Goal: Task Accomplishment & Management: Use online tool/utility

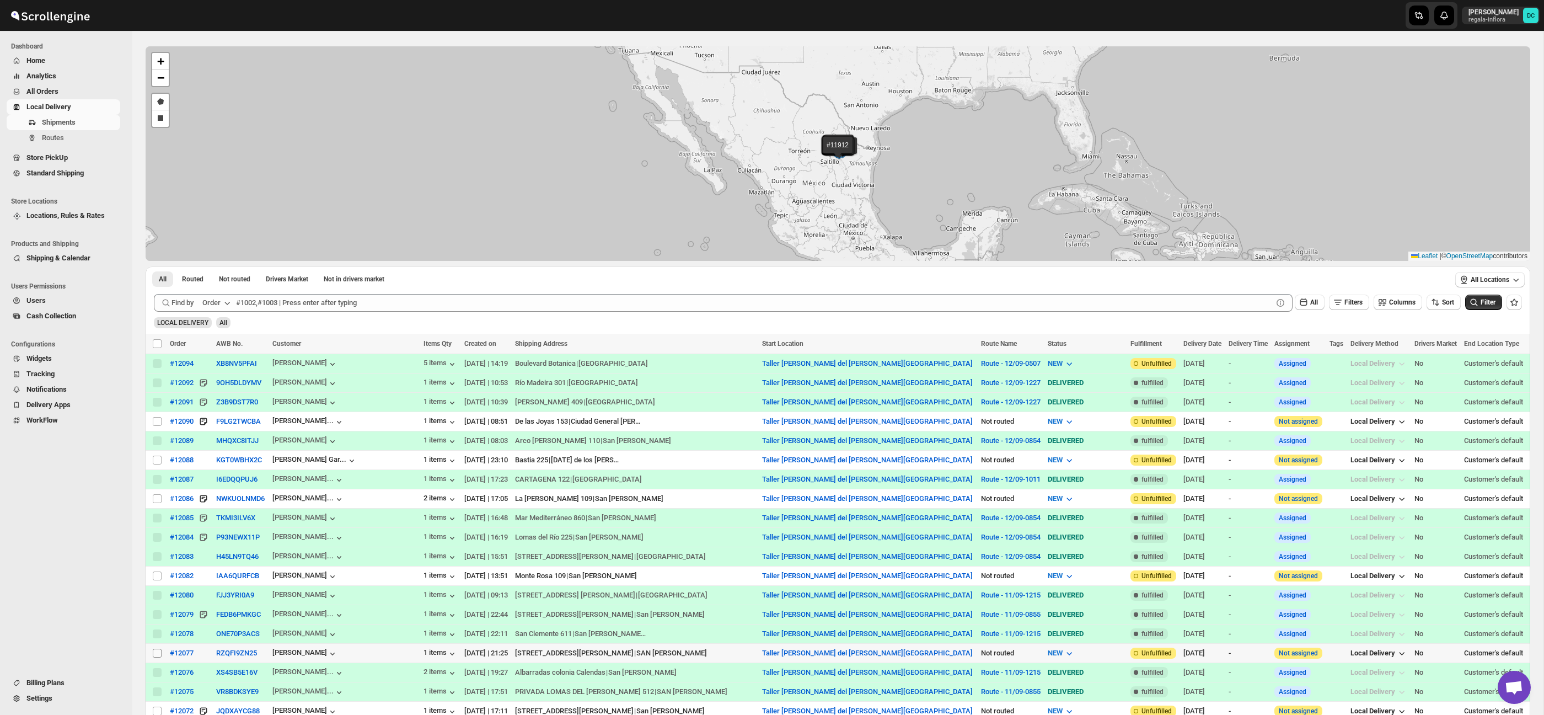
scroll to position [39, 0]
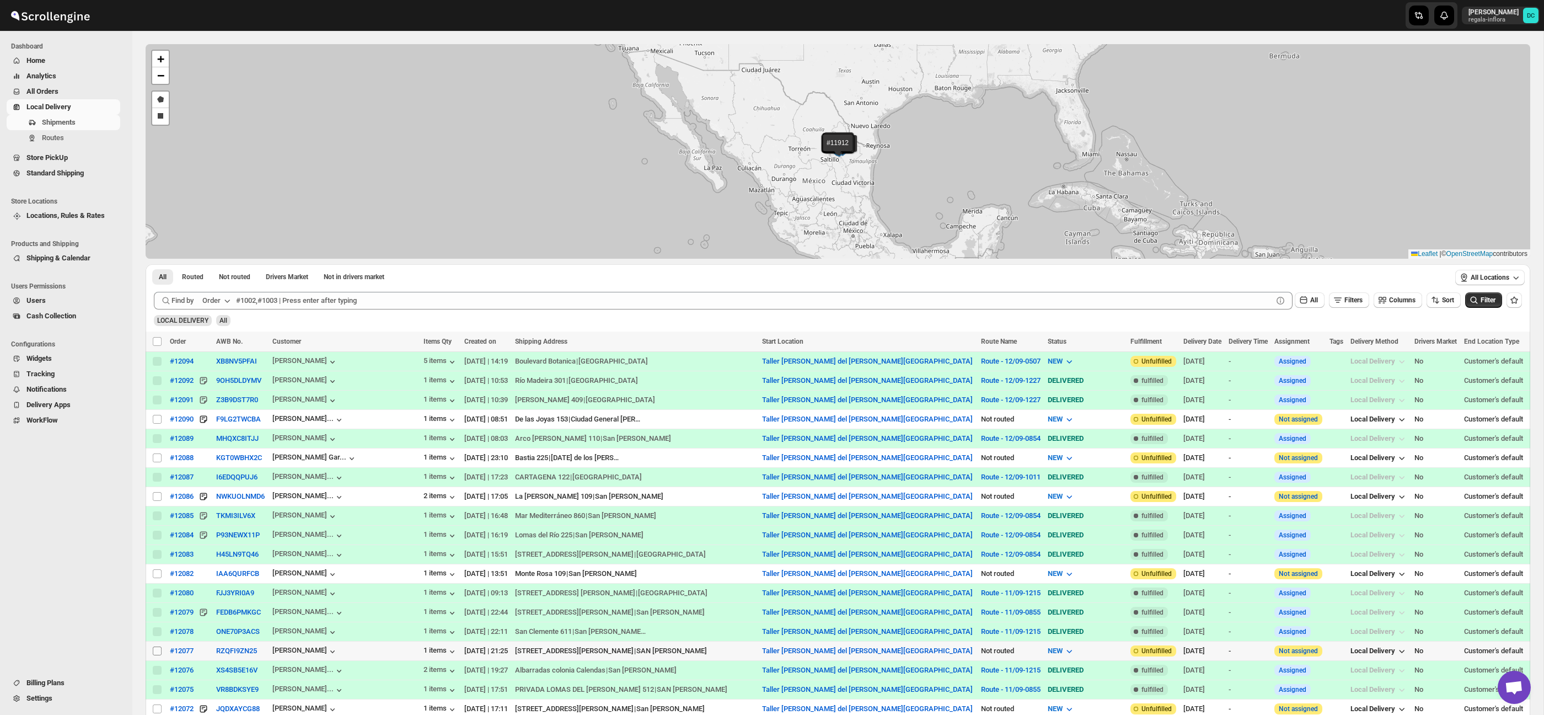
click at [155, 652] on input "Select shipment" at bounding box center [157, 650] width 9 height 9
checkbox input "true"
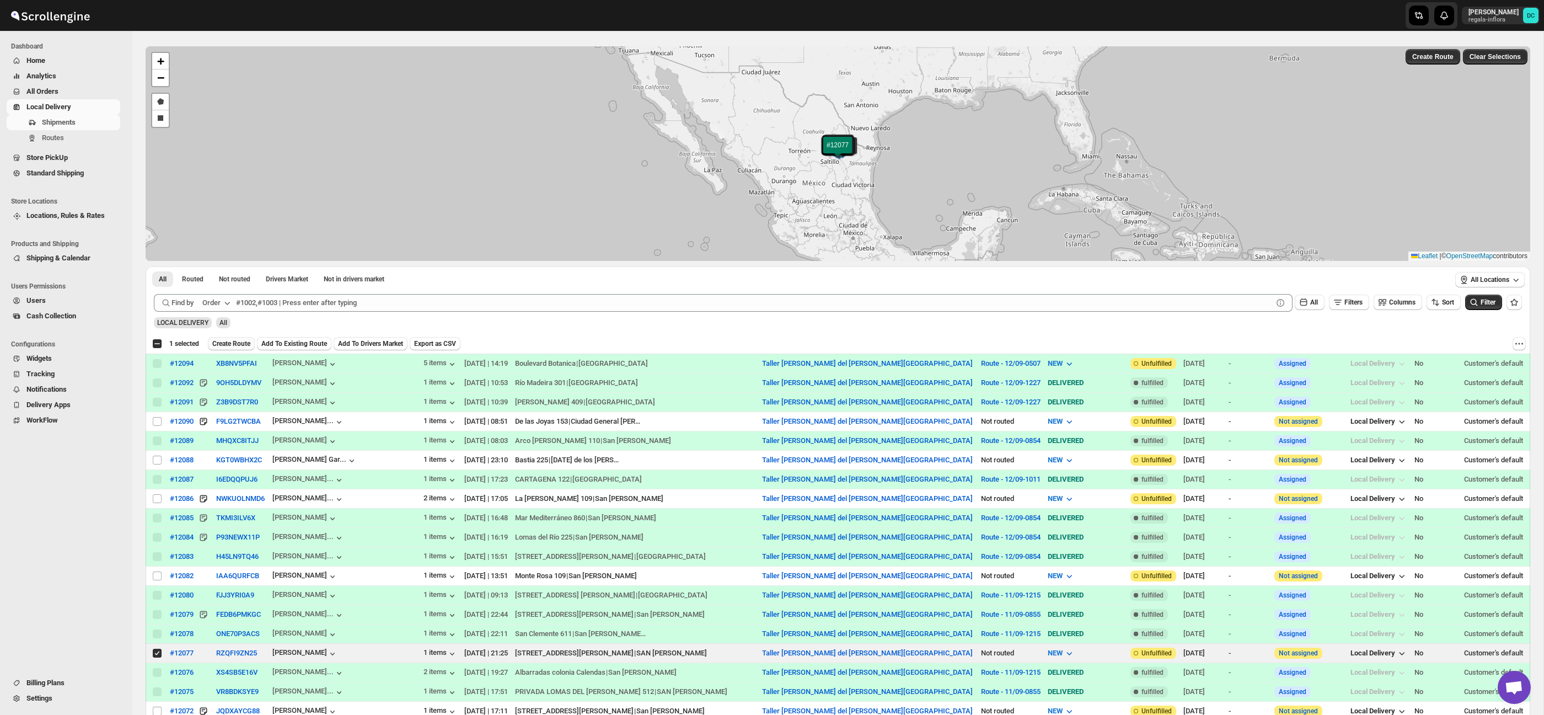
click at [227, 342] on span "Create Route" at bounding box center [231, 343] width 38 height 9
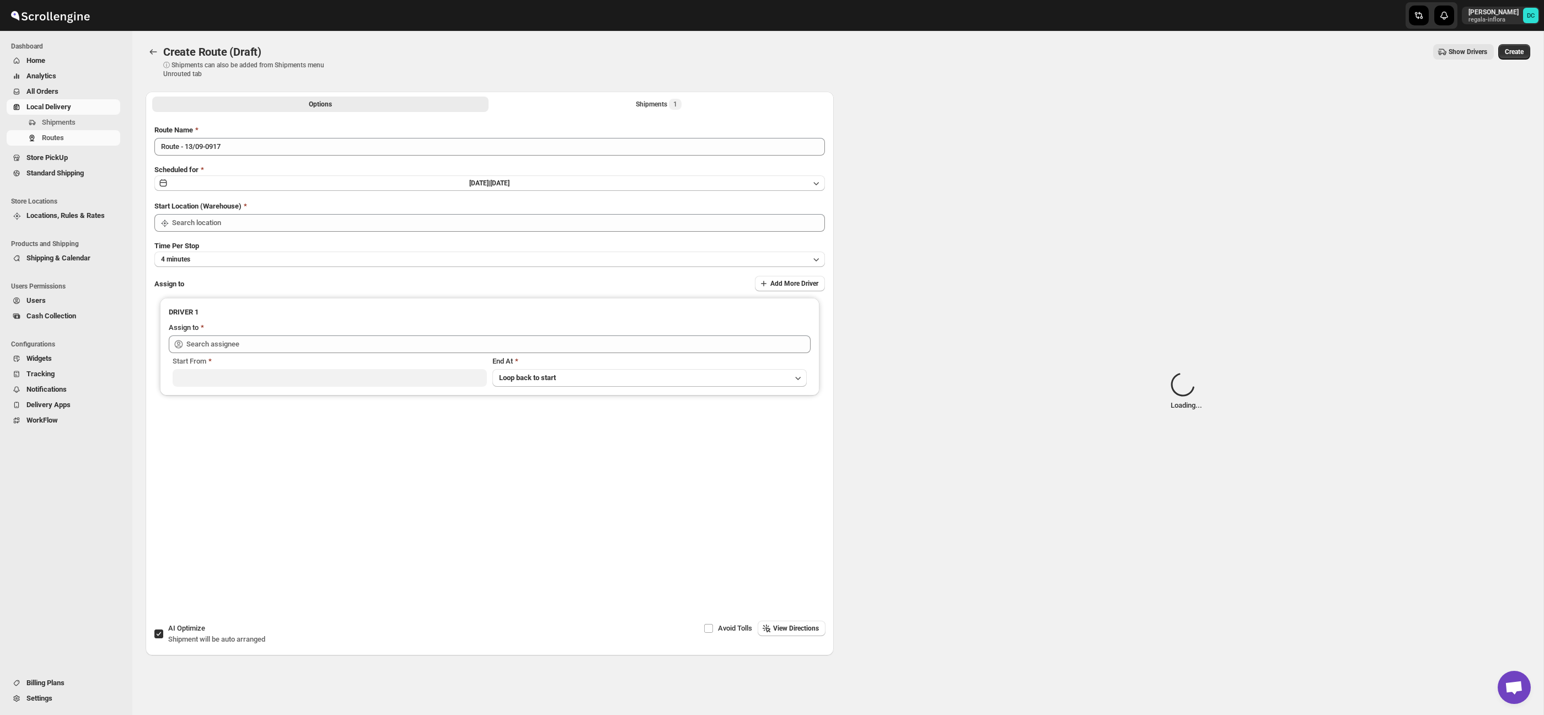
type input "Taller [PERSON_NAME] del [PERSON_NAME][GEOGRAPHIC_DATA]"
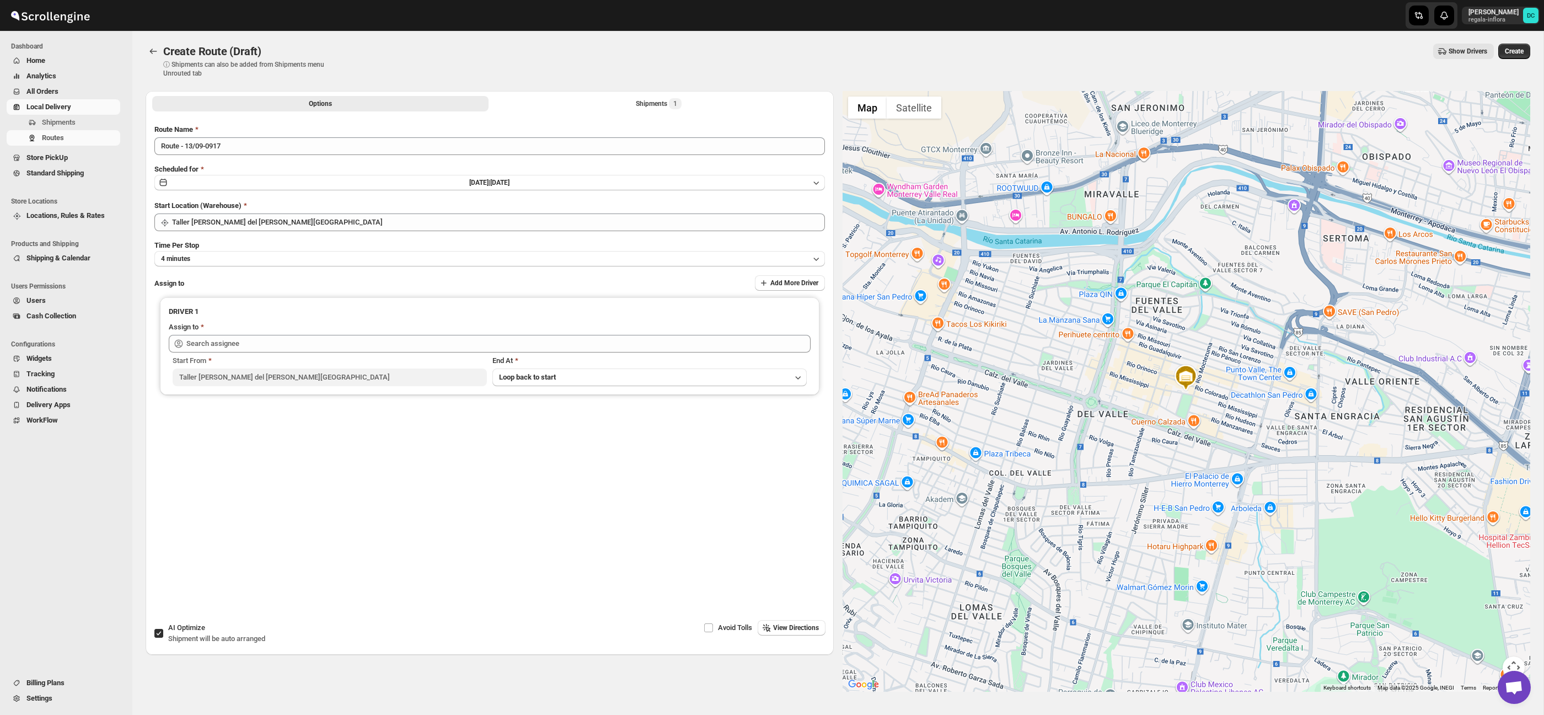
scroll to position [4, 0]
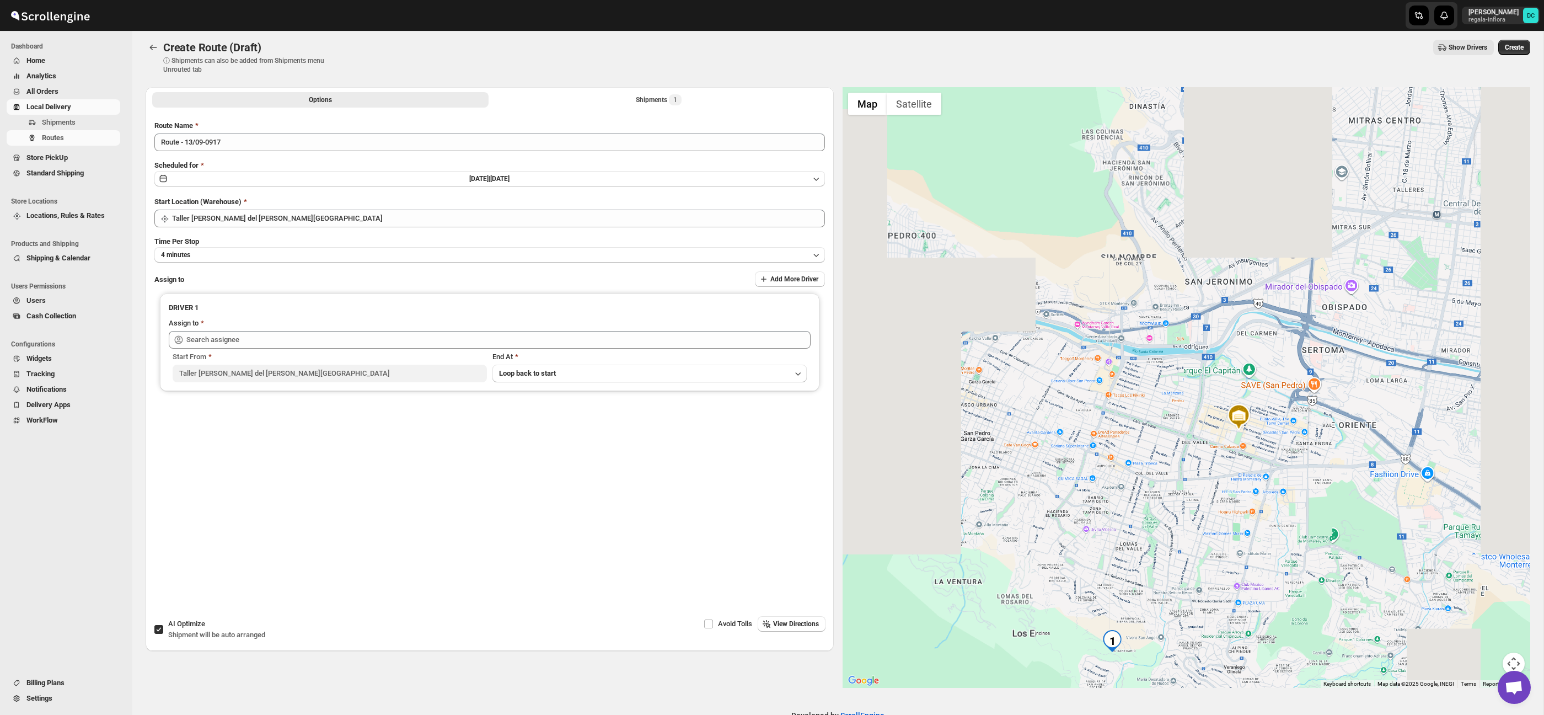
drag, startPoint x: 1200, startPoint y: 393, endPoint x: 1167, endPoint y: 592, distance: 201.9
click at [1200, 393] on div at bounding box center [1187, 387] width 688 height 600
click at [1193, 478] on div at bounding box center [1187, 387] width 688 height 600
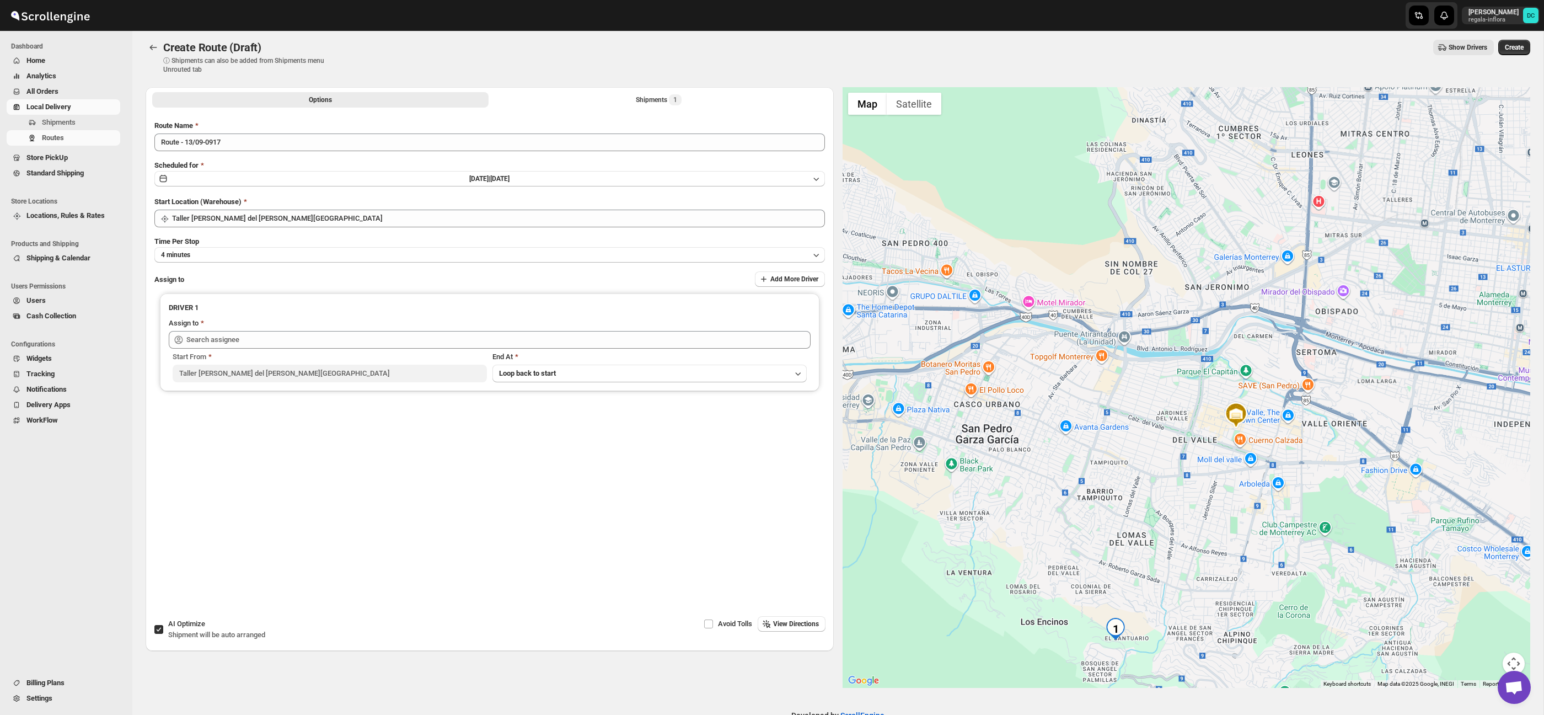
drag, startPoint x: 1160, startPoint y: 549, endPoint x: 1144, endPoint y: 480, distance: 70.2
click at [1144, 480] on div at bounding box center [1187, 387] width 688 height 600
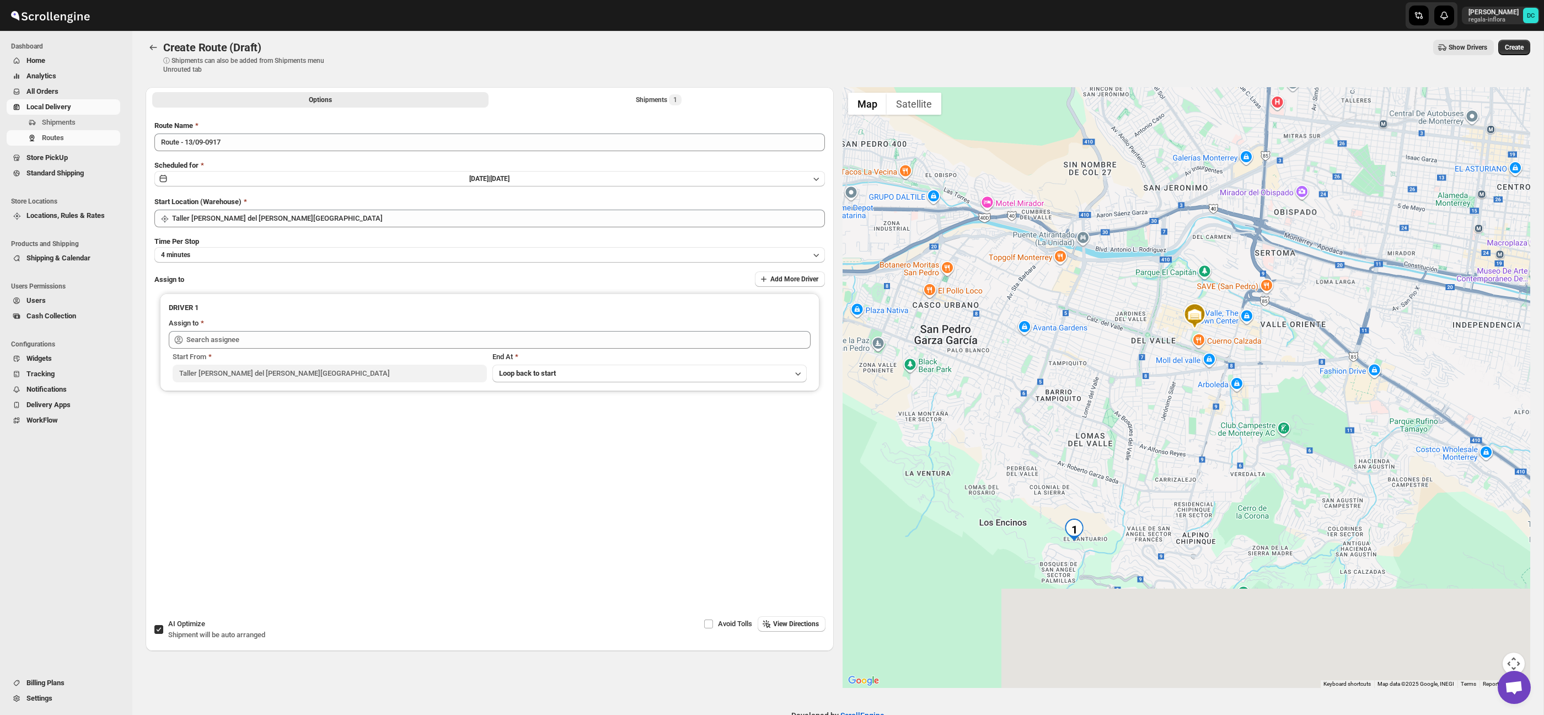
drag, startPoint x: 1146, startPoint y: 586, endPoint x: 1108, endPoint y: 503, distance: 91.5
click at [1104, 484] on div at bounding box center [1187, 387] width 688 height 600
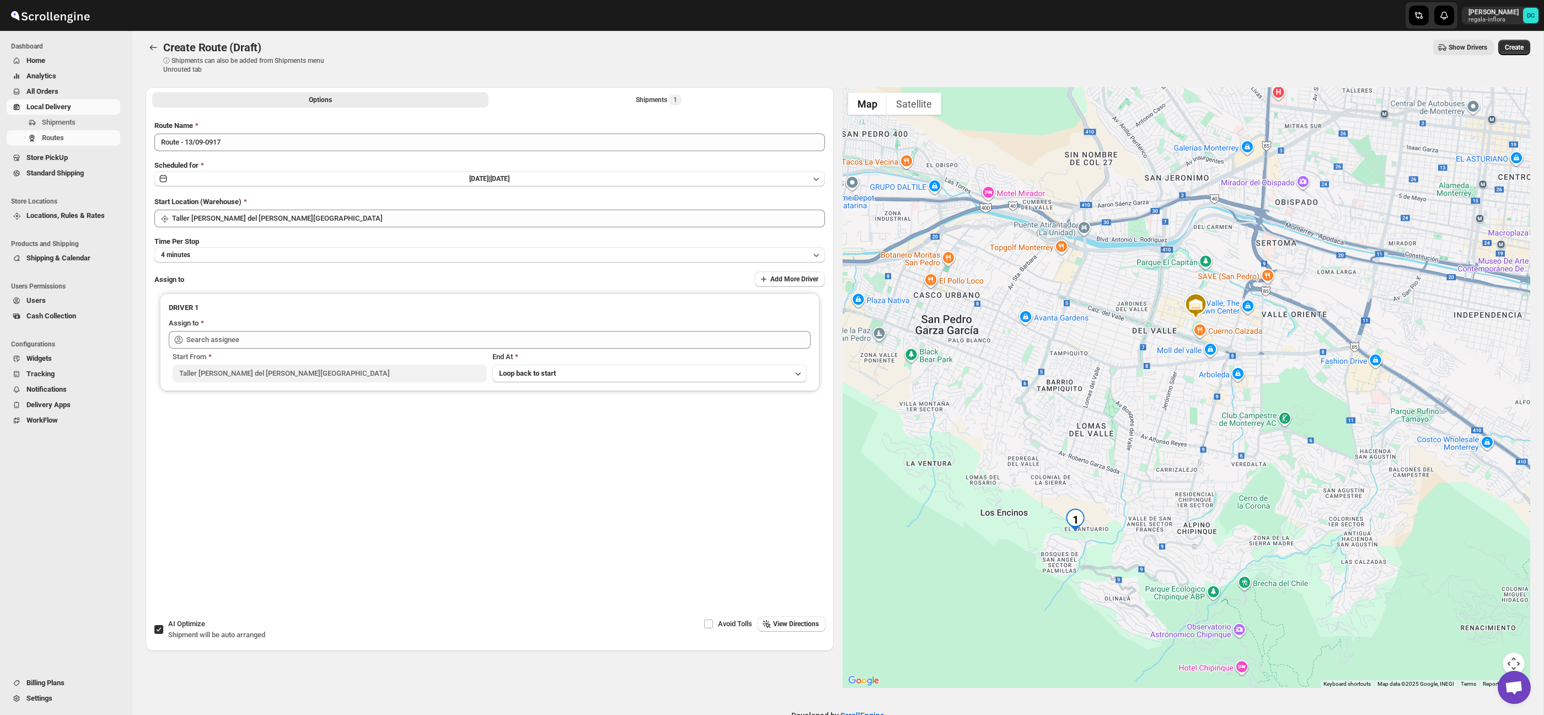
drag, startPoint x: 1109, startPoint y: 525, endPoint x: 1127, endPoint y: 474, distance: 54.1
click at [1127, 475] on div at bounding box center [1187, 387] width 688 height 600
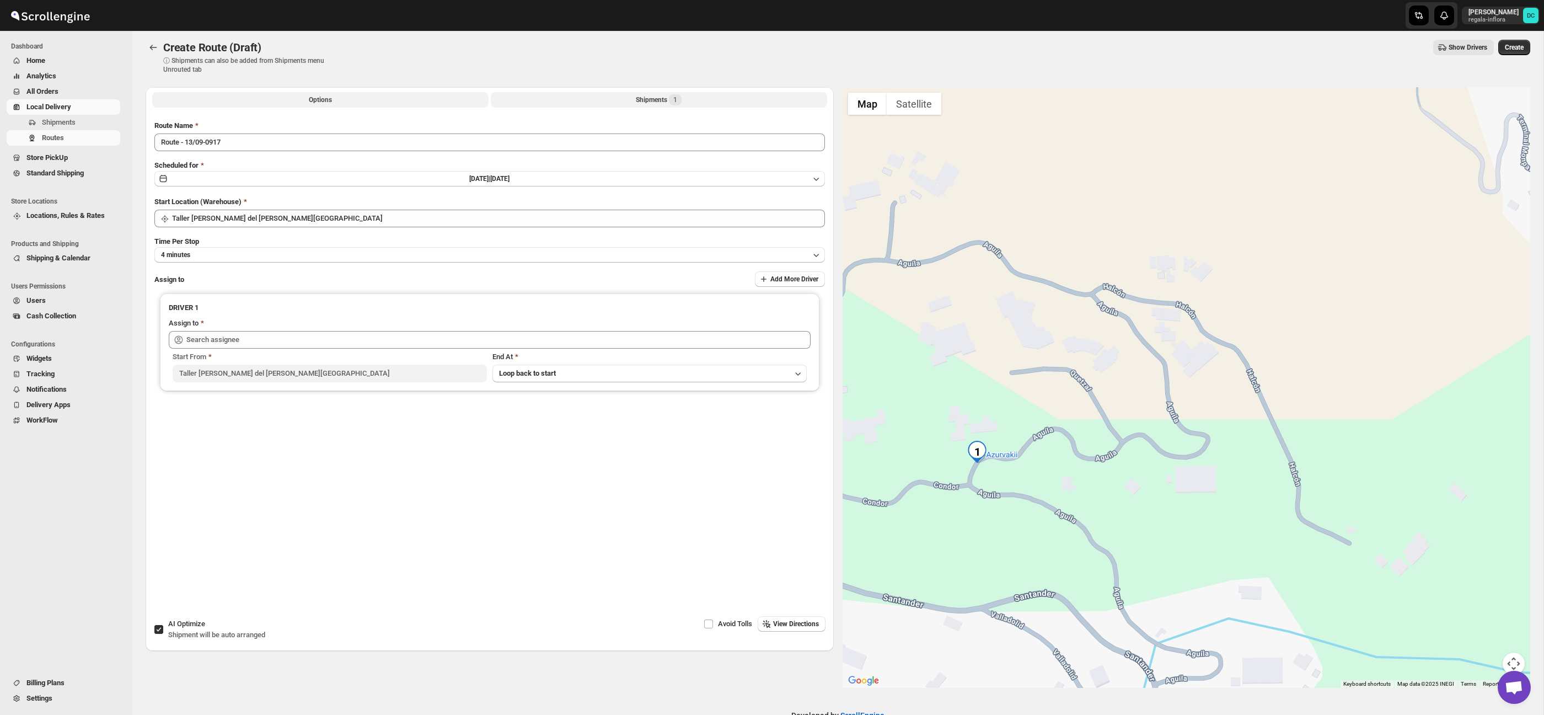
click at [636, 98] on div "Shipments 1" at bounding box center [659, 99] width 46 height 11
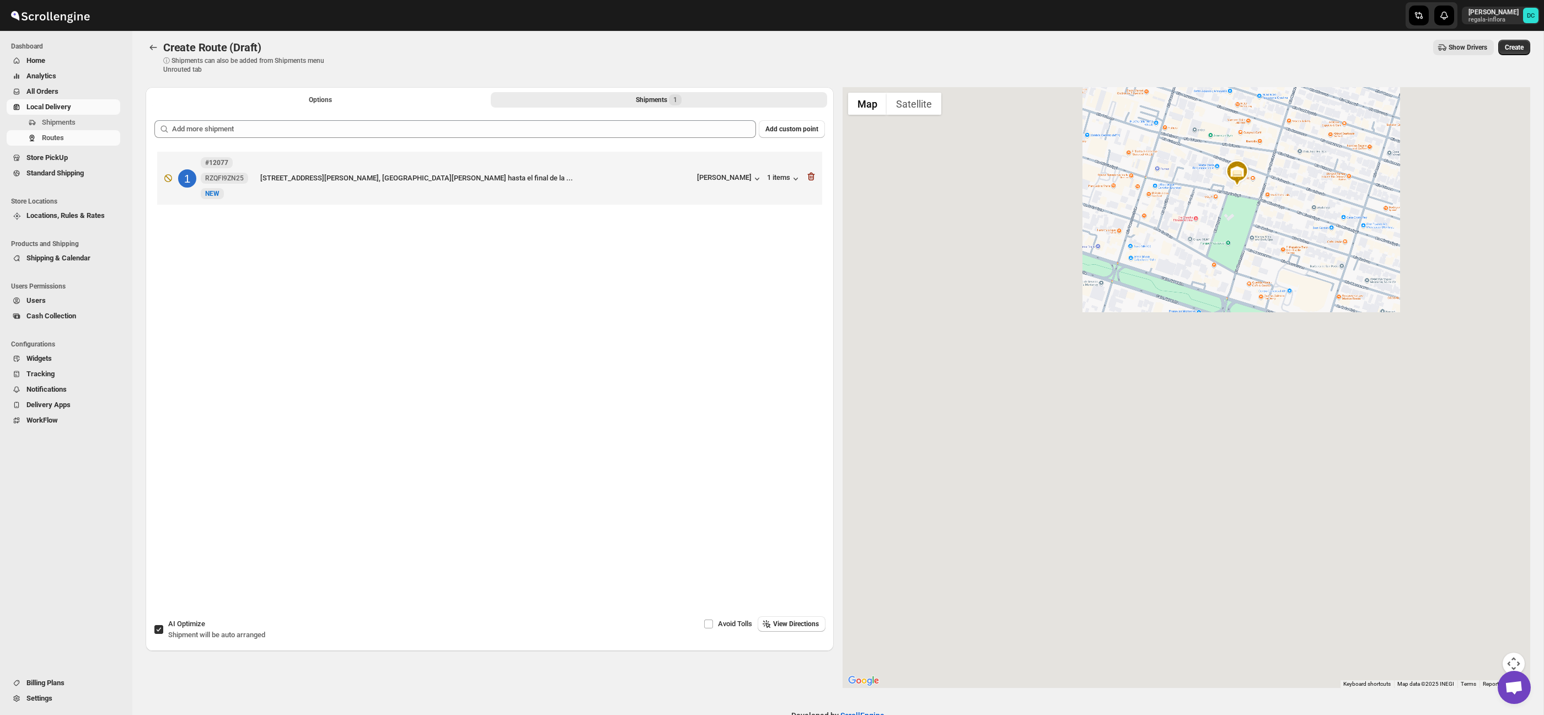
drag, startPoint x: 1233, startPoint y: 520, endPoint x: 1294, endPoint y: 410, distance: 125.9
click at [1294, 270] on div at bounding box center [1187, 387] width 688 height 600
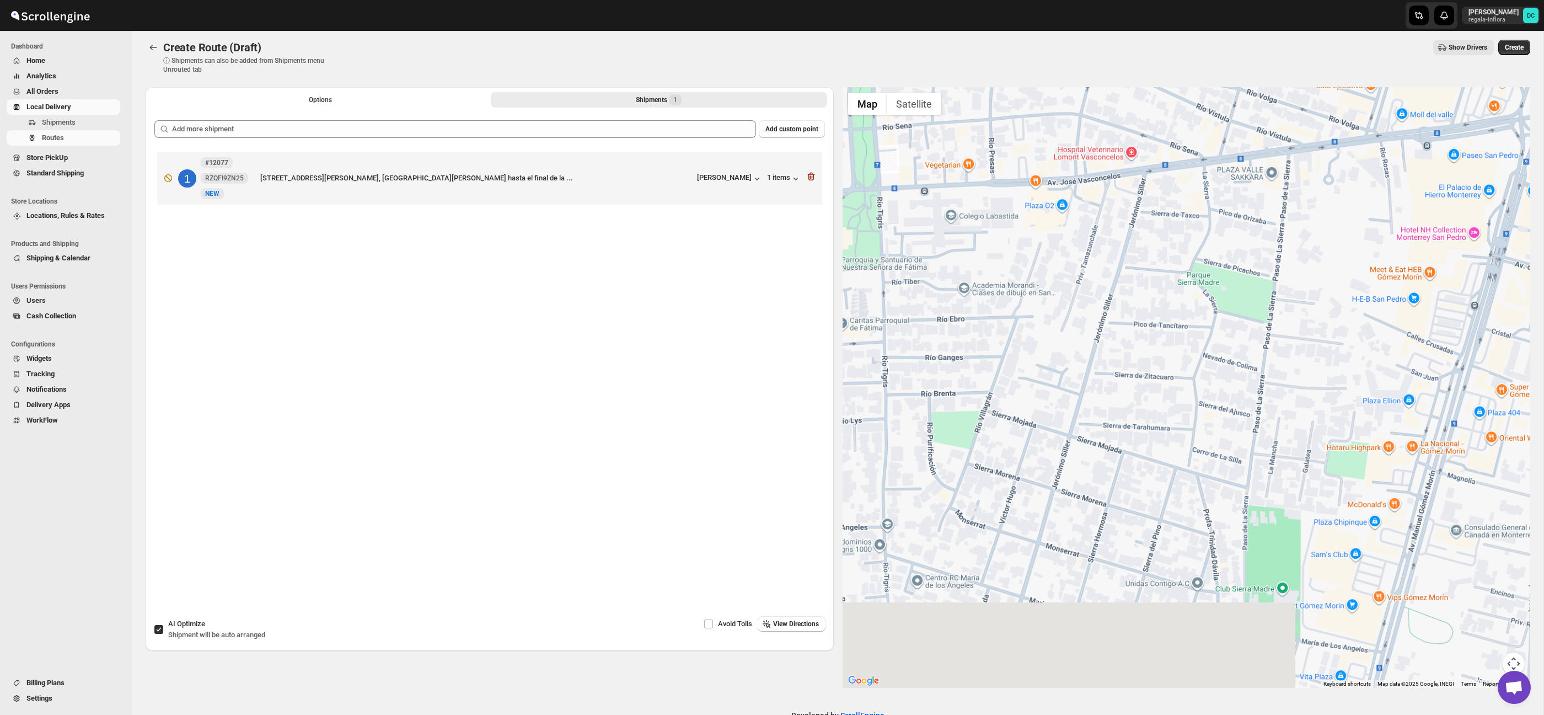
drag, startPoint x: 1288, startPoint y: 470, endPoint x: 1239, endPoint y: 390, distance: 94.3
click at [1297, 275] on div at bounding box center [1187, 387] width 688 height 600
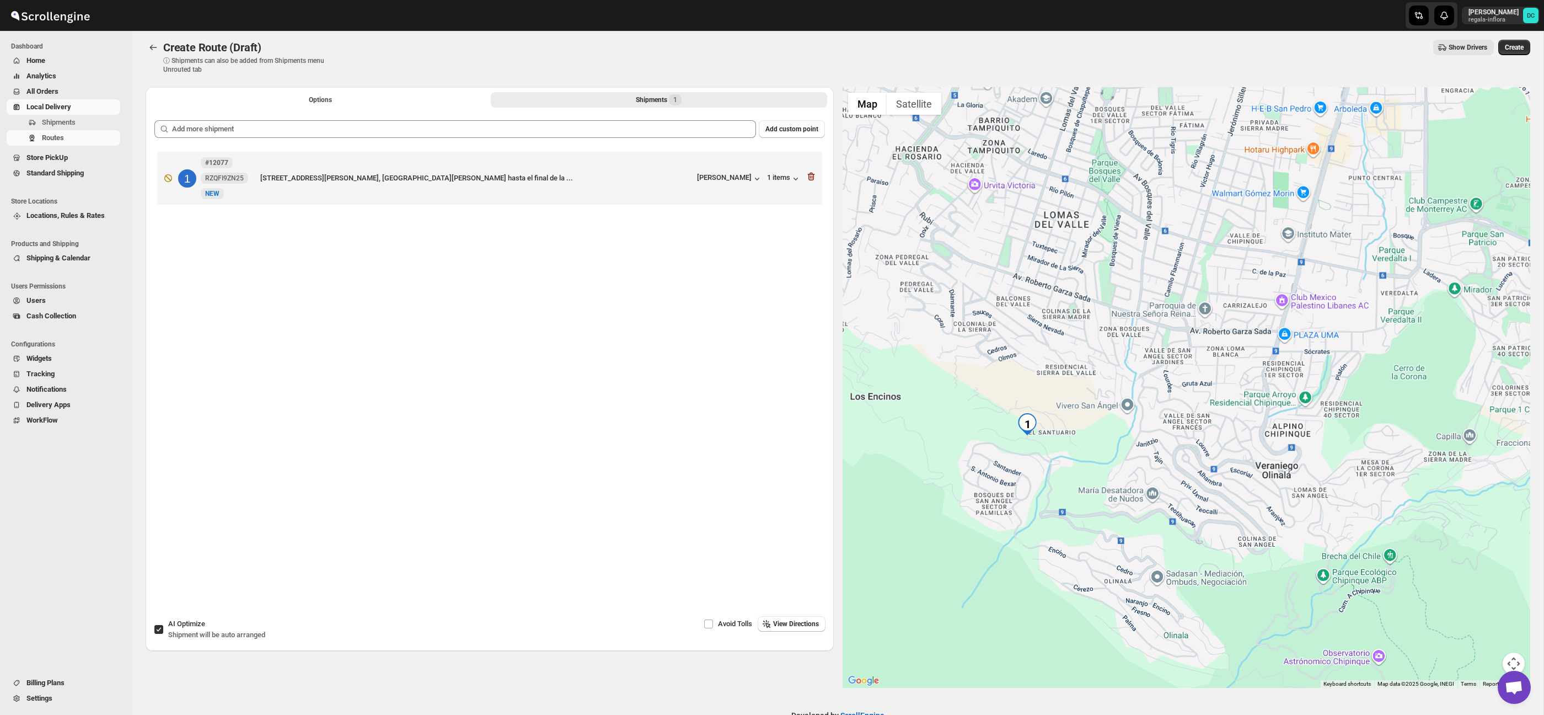
drag, startPoint x: 1168, startPoint y: 519, endPoint x: 1211, endPoint y: 241, distance: 281.8
click at [1211, 241] on div at bounding box center [1187, 387] width 688 height 600
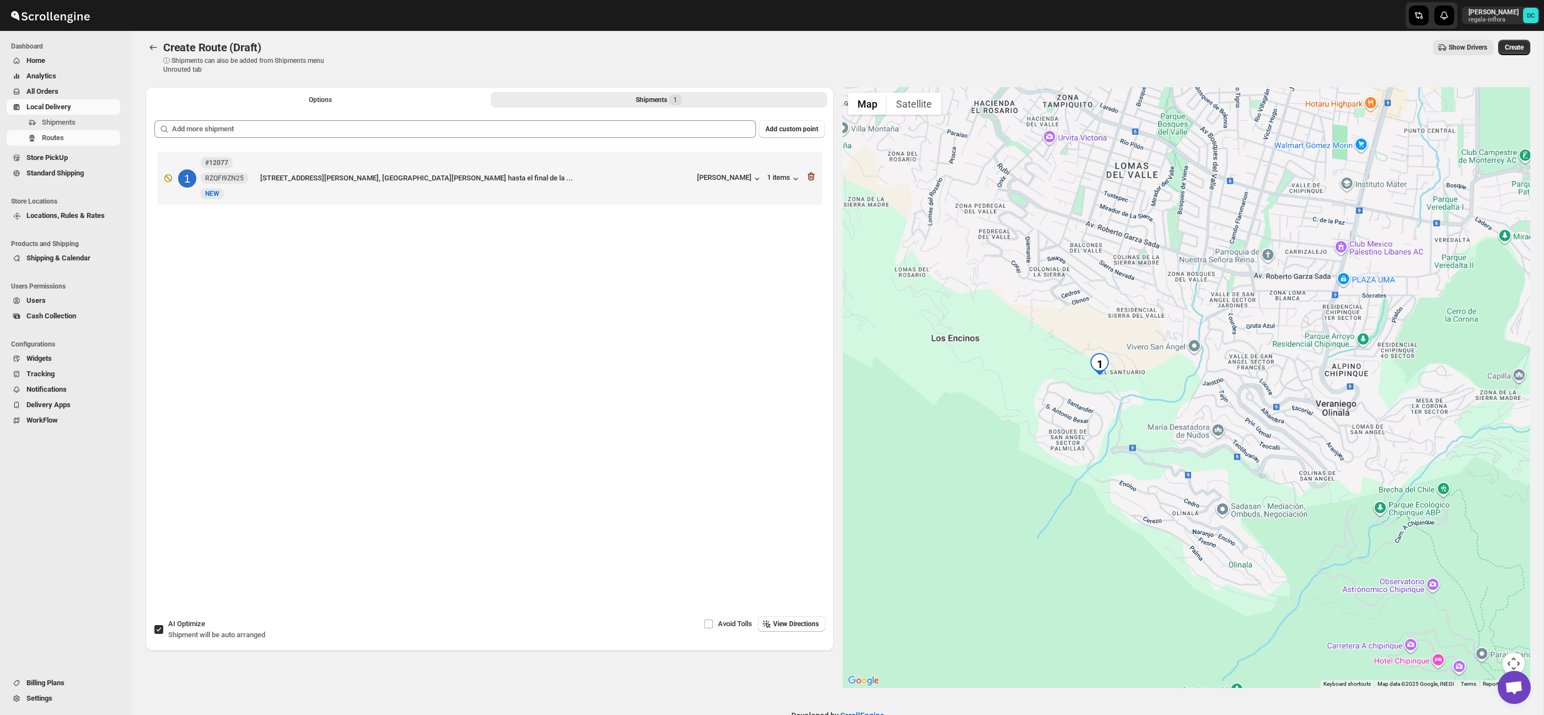
drag, startPoint x: 1194, startPoint y: 400, endPoint x: 1237, endPoint y: 515, distance: 122.8
click at [1237, 515] on div at bounding box center [1187, 387] width 688 height 600
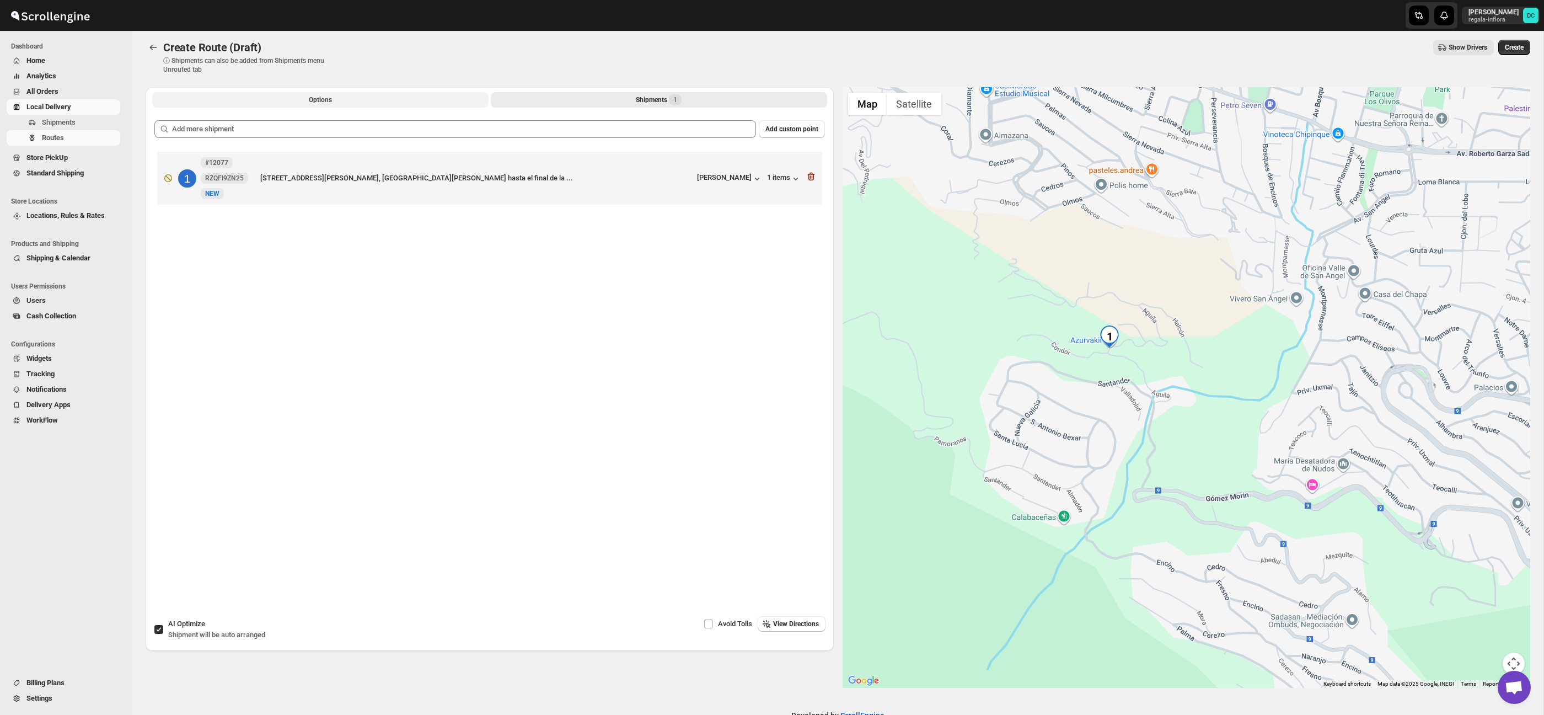
click at [347, 99] on button "Options" at bounding box center [320, 99] width 336 height 15
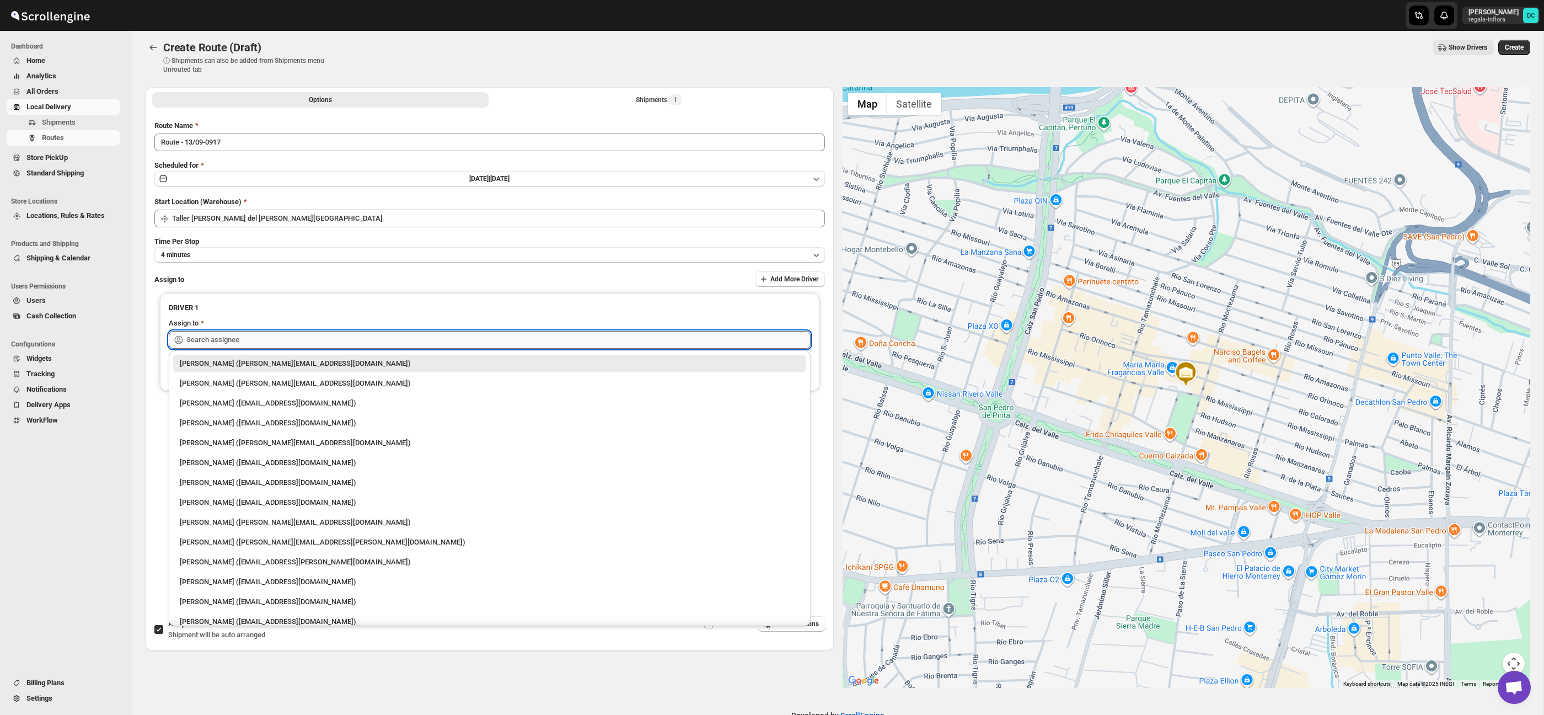
drag, startPoint x: 366, startPoint y: 344, endPoint x: 373, endPoint y: 341, distance: 7.2
click at [367, 344] on input "text" at bounding box center [498, 340] width 624 height 18
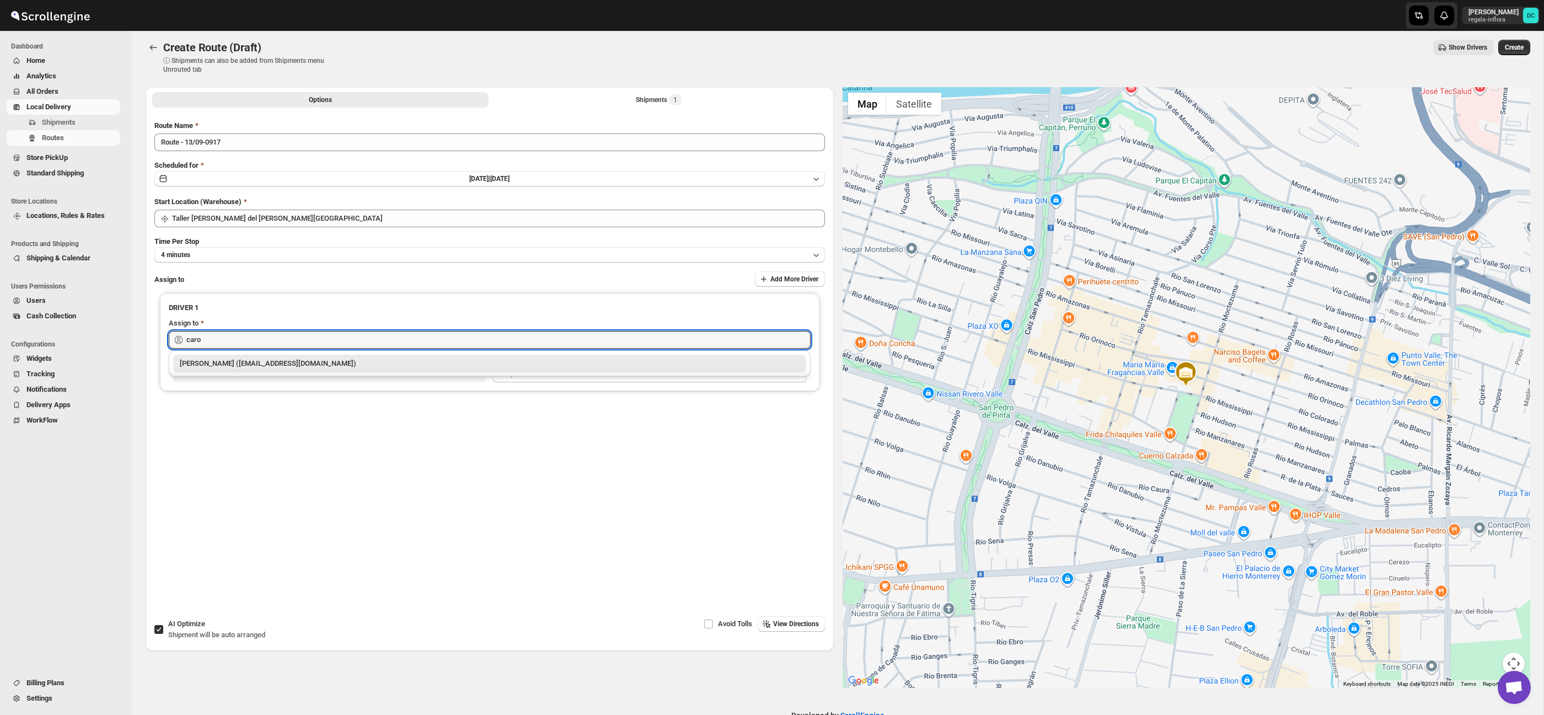
click at [396, 364] on div "[PERSON_NAME] ([EMAIL_ADDRESS][DOMAIN_NAME])" at bounding box center [490, 363] width 620 height 11
type input "[PERSON_NAME] ([EMAIL_ADDRESS][DOMAIN_NAME])"
click at [1512, 44] on span "Create" at bounding box center [1514, 47] width 19 height 9
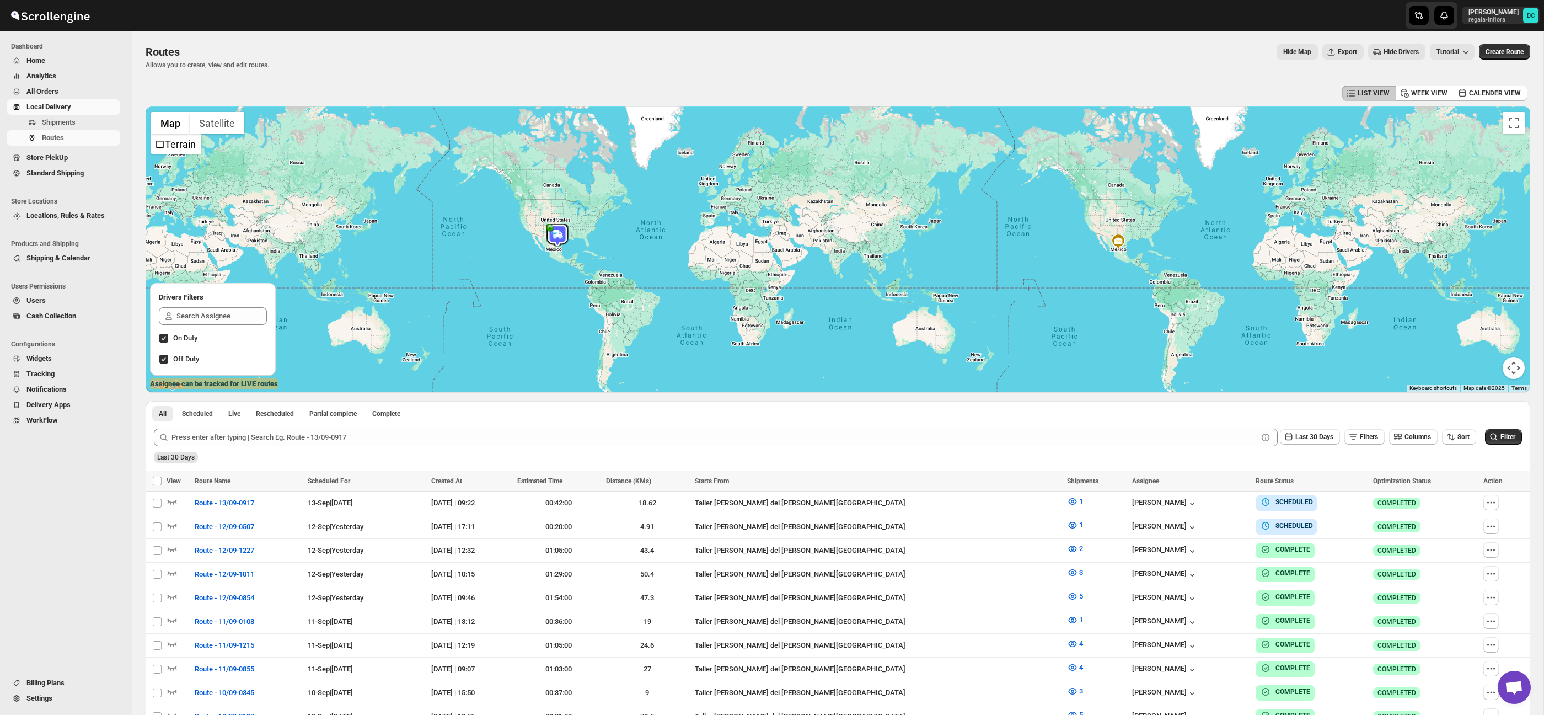
click at [55, 85] on button "All Orders" at bounding box center [64, 91] width 114 height 15
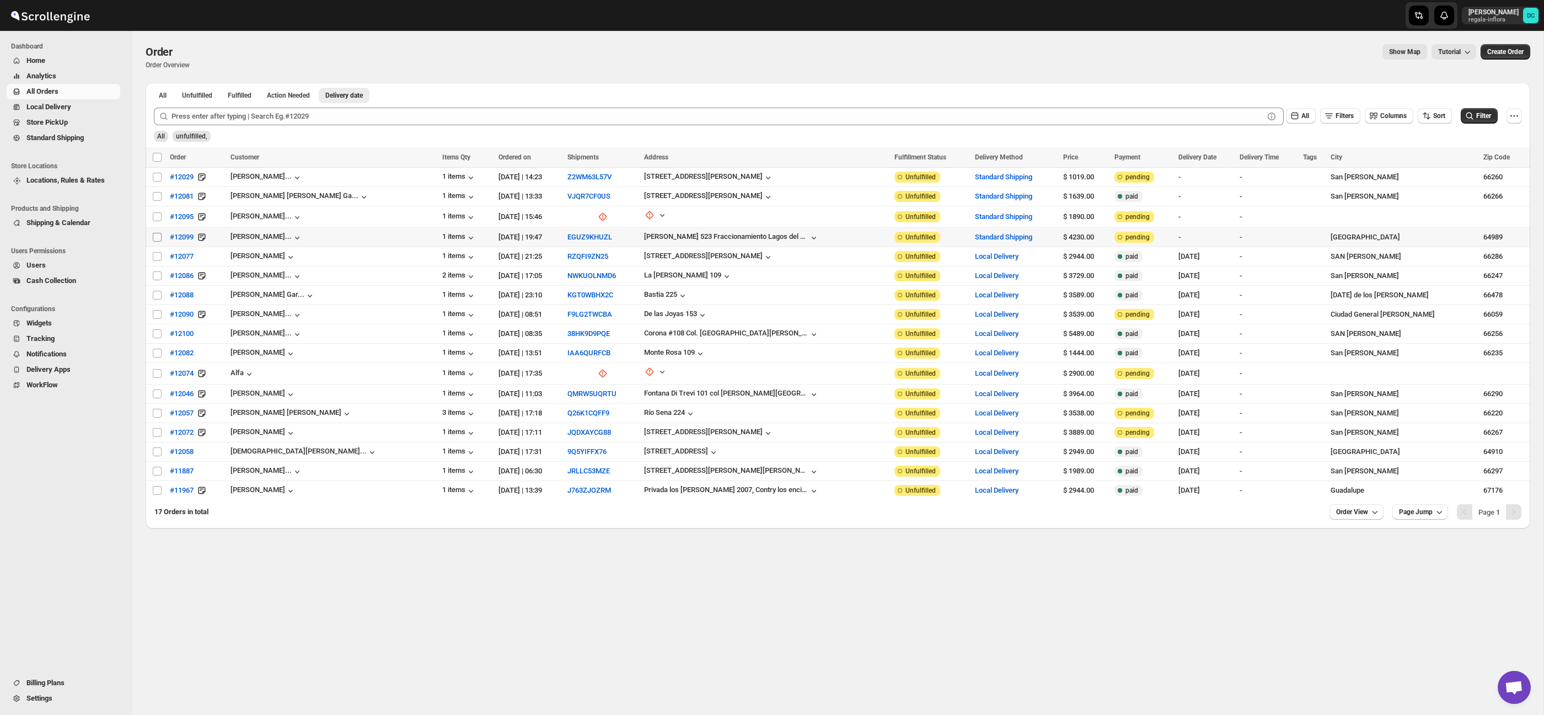
click at [158, 235] on input "Select order" at bounding box center [157, 237] width 9 height 9
checkbox input "true"
drag, startPoint x: 156, startPoint y: 216, endPoint x: 205, endPoint y: 181, distance: 60.1
click at [156, 215] on input "Select order" at bounding box center [157, 216] width 9 height 9
checkbox input "true"
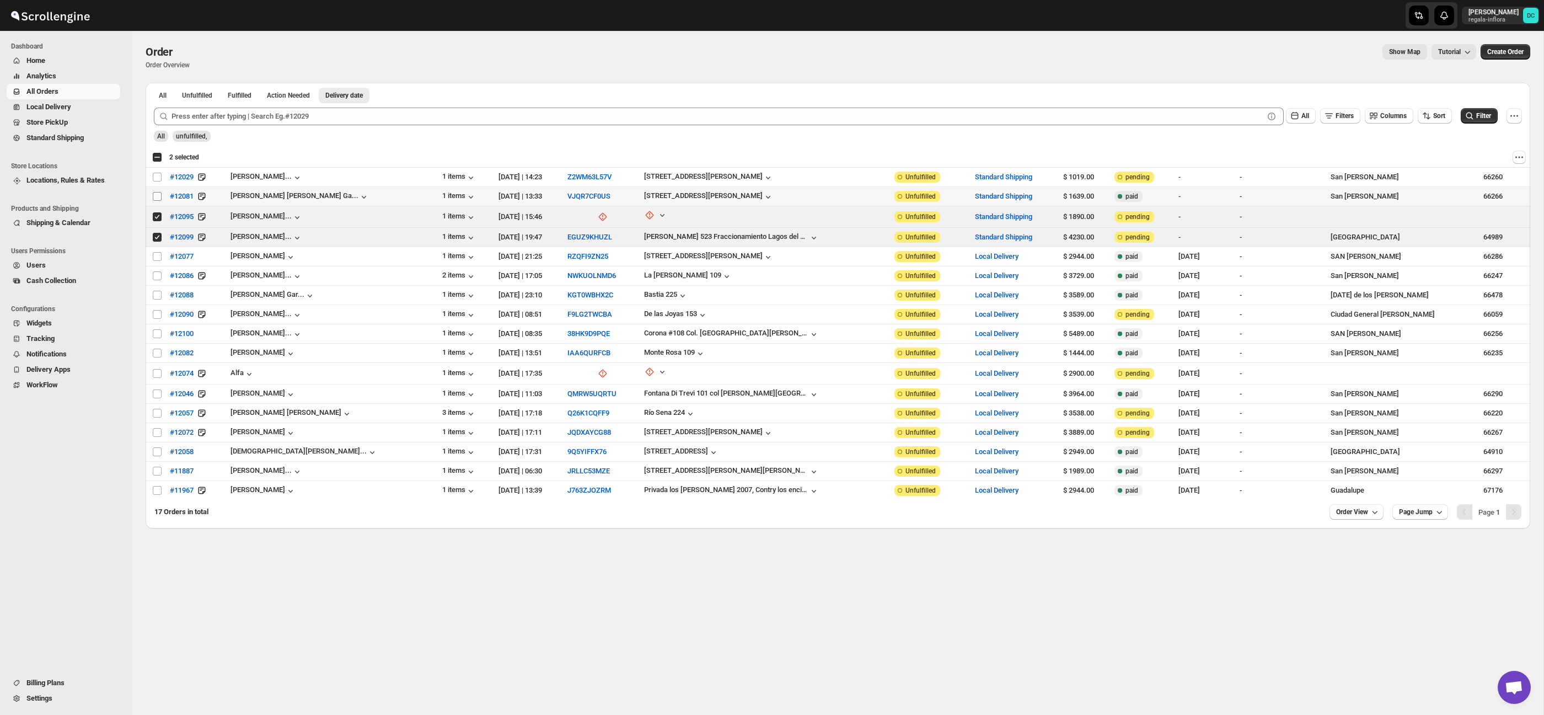
click at [154, 196] on input "Select order" at bounding box center [157, 196] width 9 height 9
checkbox input "true"
click at [159, 176] on input "Select order" at bounding box center [157, 177] width 9 height 9
checkbox input "true"
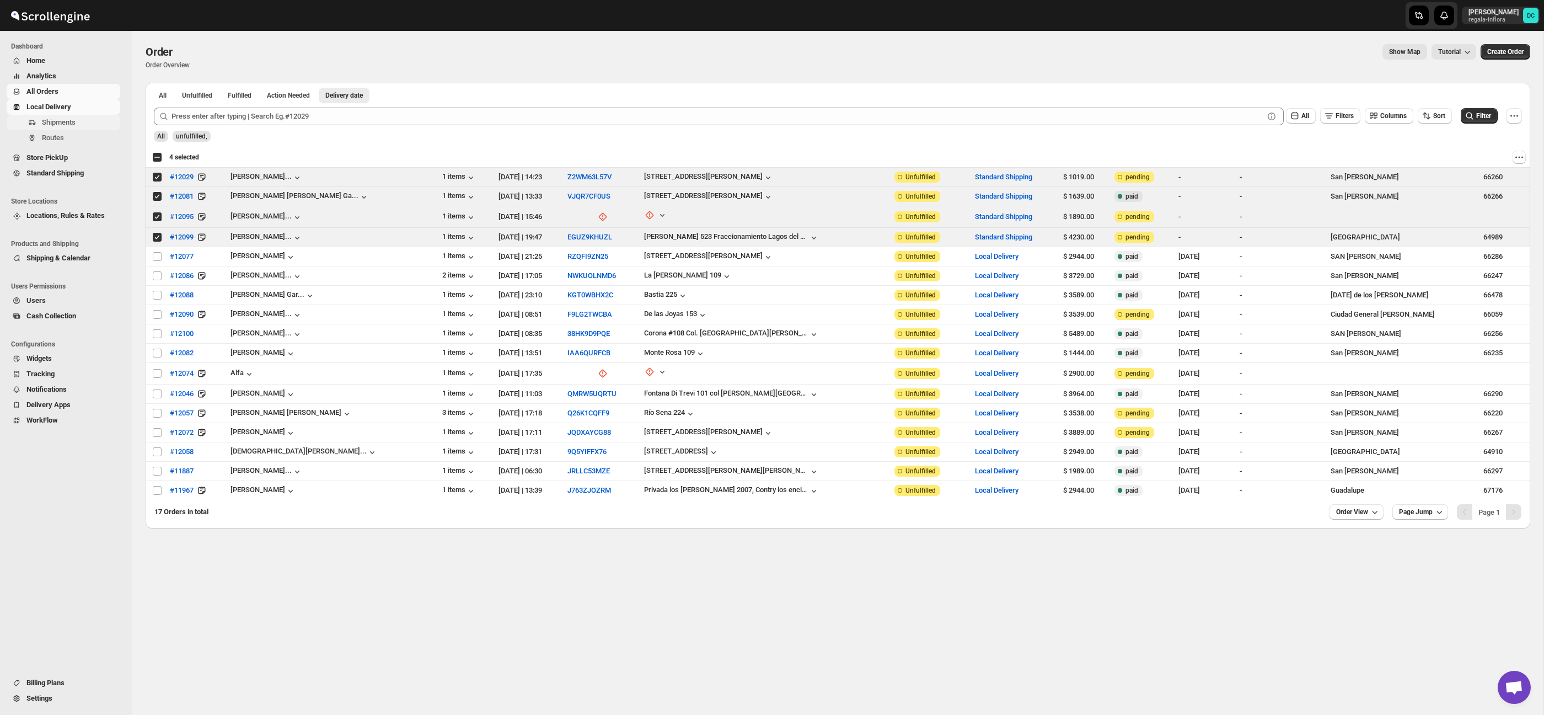
click at [88, 123] on span "Shipments" at bounding box center [80, 122] width 76 height 11
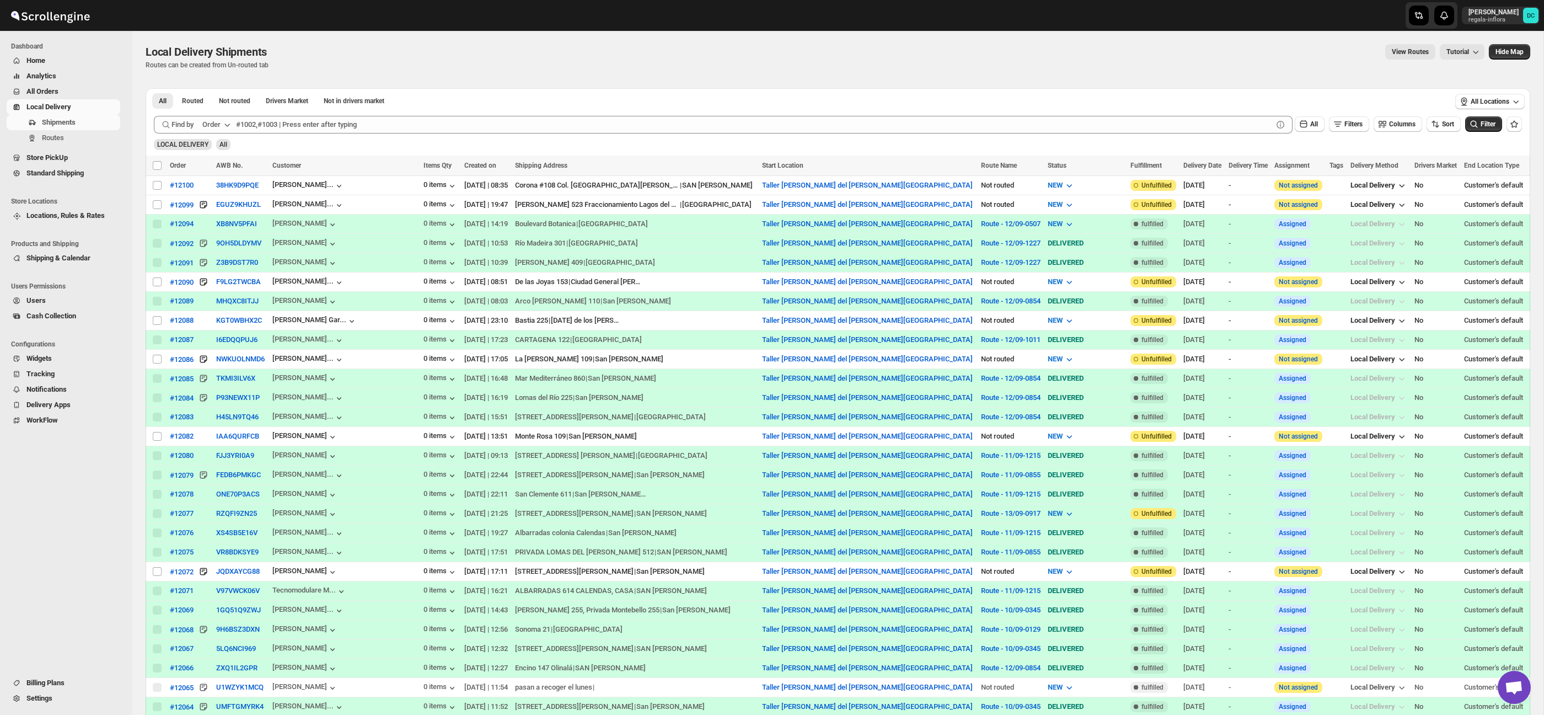
click at [76, 88] on span "All Orders" at bounding box center [72, 91] width 92 height 11
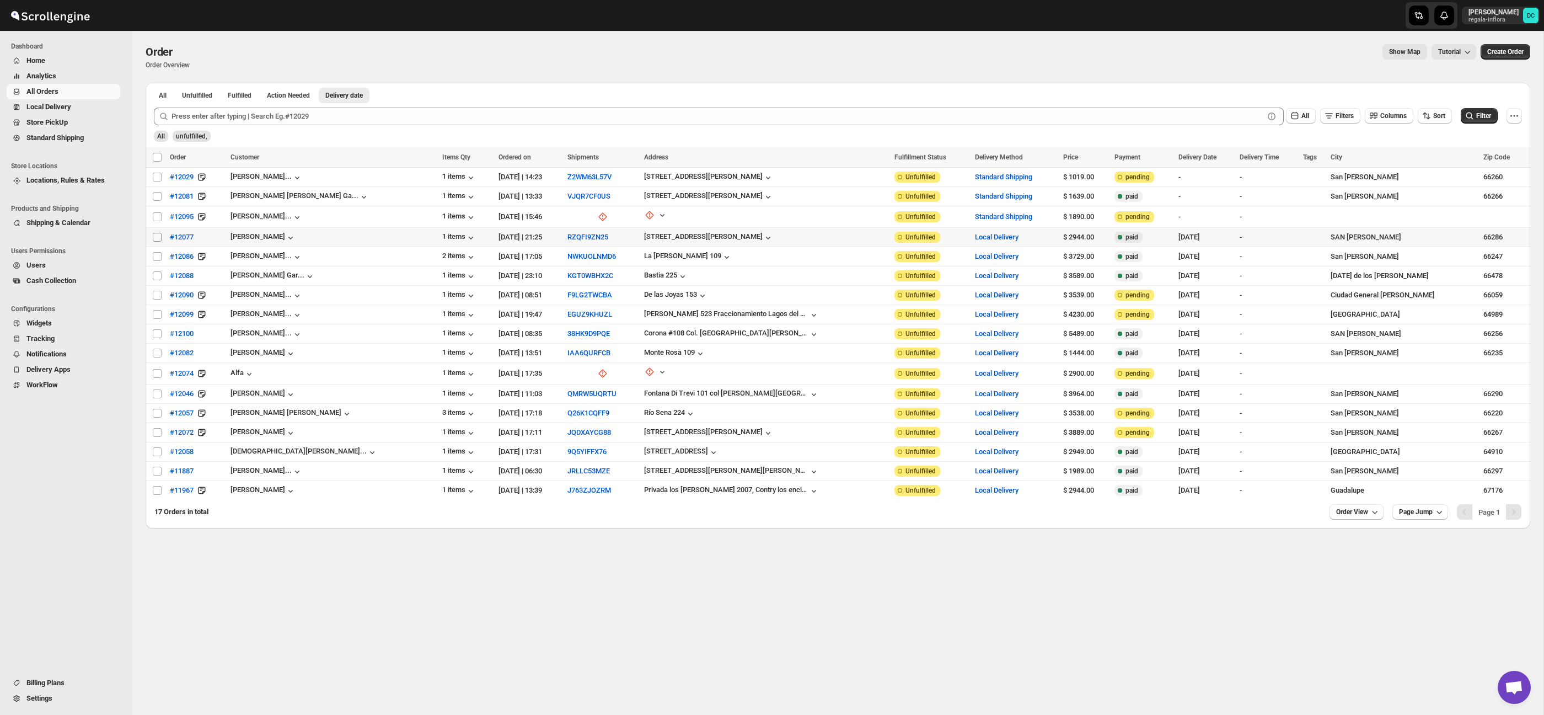
click at [156, 237] on input "Select order" at bounding box center [157, 237] width 9 height 9
checkbox input "true"
click at [156, 255] on input "Select order" at bounding box center [157, 256] width 9 height 9
checkbox input "true"
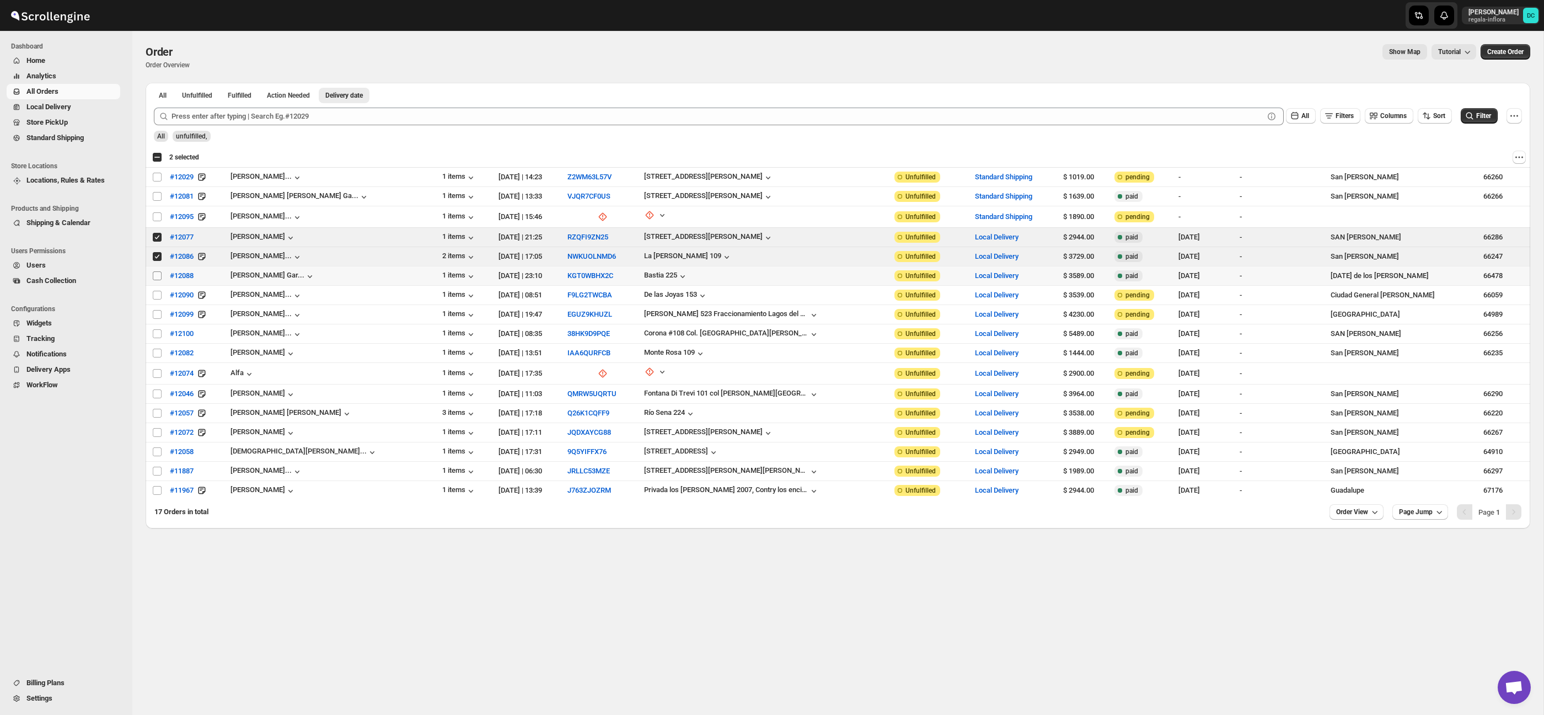
click at [157, 278] on input "Select order" at bounding box center [157, 275] width 9 height 9
checkbox input "true"
drag, startPoint x: 156, startPoint y: 296, endPoint x: 157, endPoint y: 303, distance: 7.2
click at [156, 296] on input "Select order" at bounding box center [157, 295] width 9 height 9
checkbox input "true"
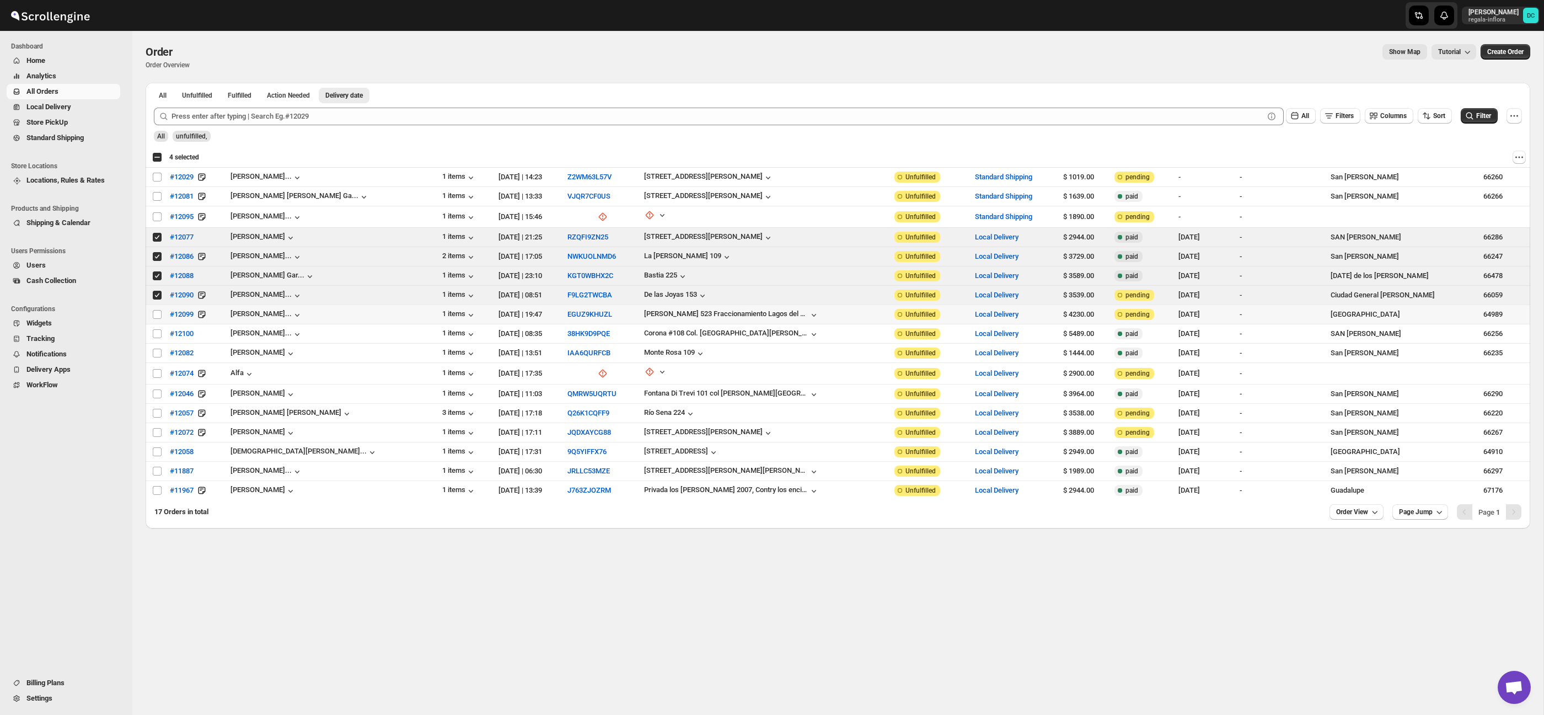
click at [158, 315] on input "Select order" at bounding box center [157, 314] width 9 height 9
checkbox input "true"
click at [156, 335] on input "Select order" at bounding box center [157, 333] width 9 height 9
checkbox input "true"
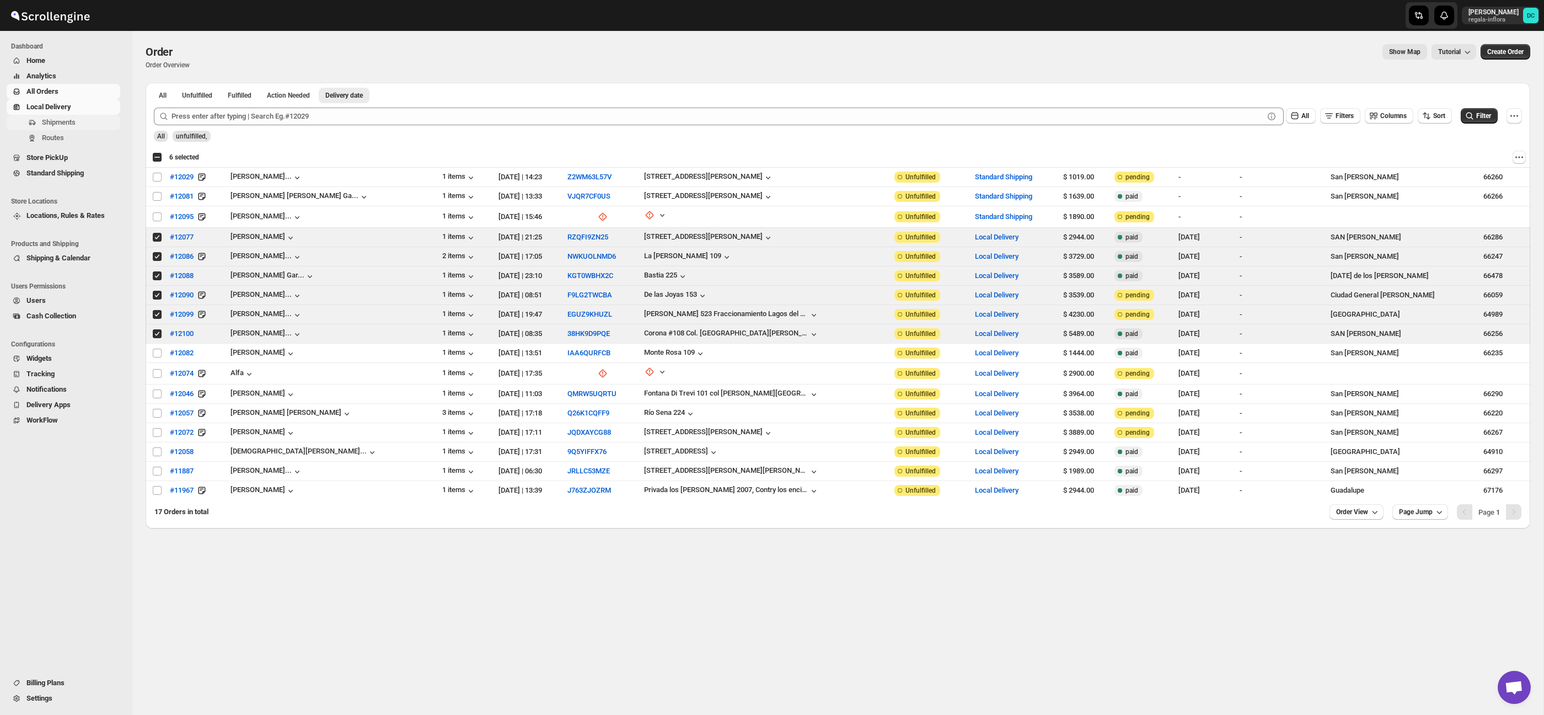
click at [65, 122] on span "Shipments" at bounding box center [59, 122] width 34 height 8
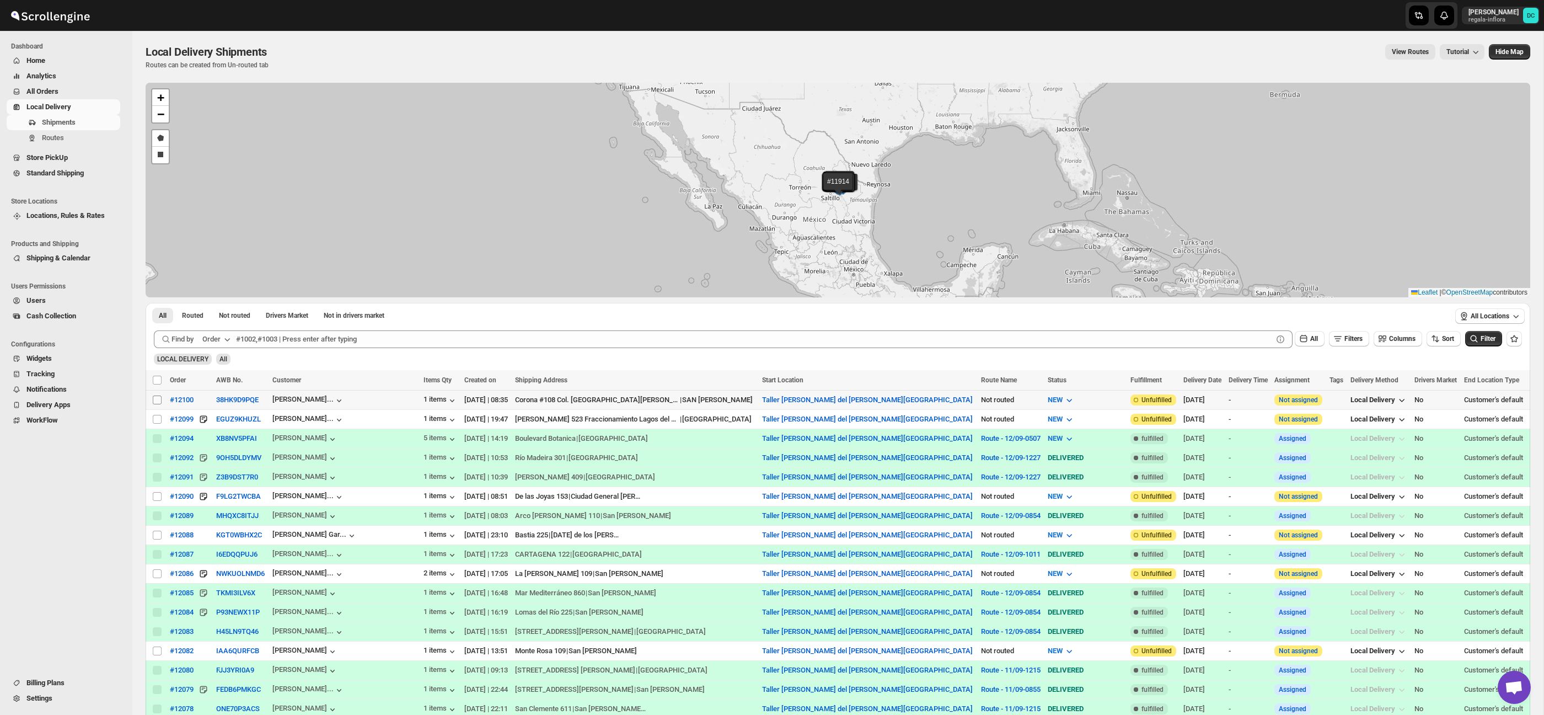
click at [154, 399] on input "Select shipment" at bounding box center [157, 399] width 9 height 9
checkbox input "true"
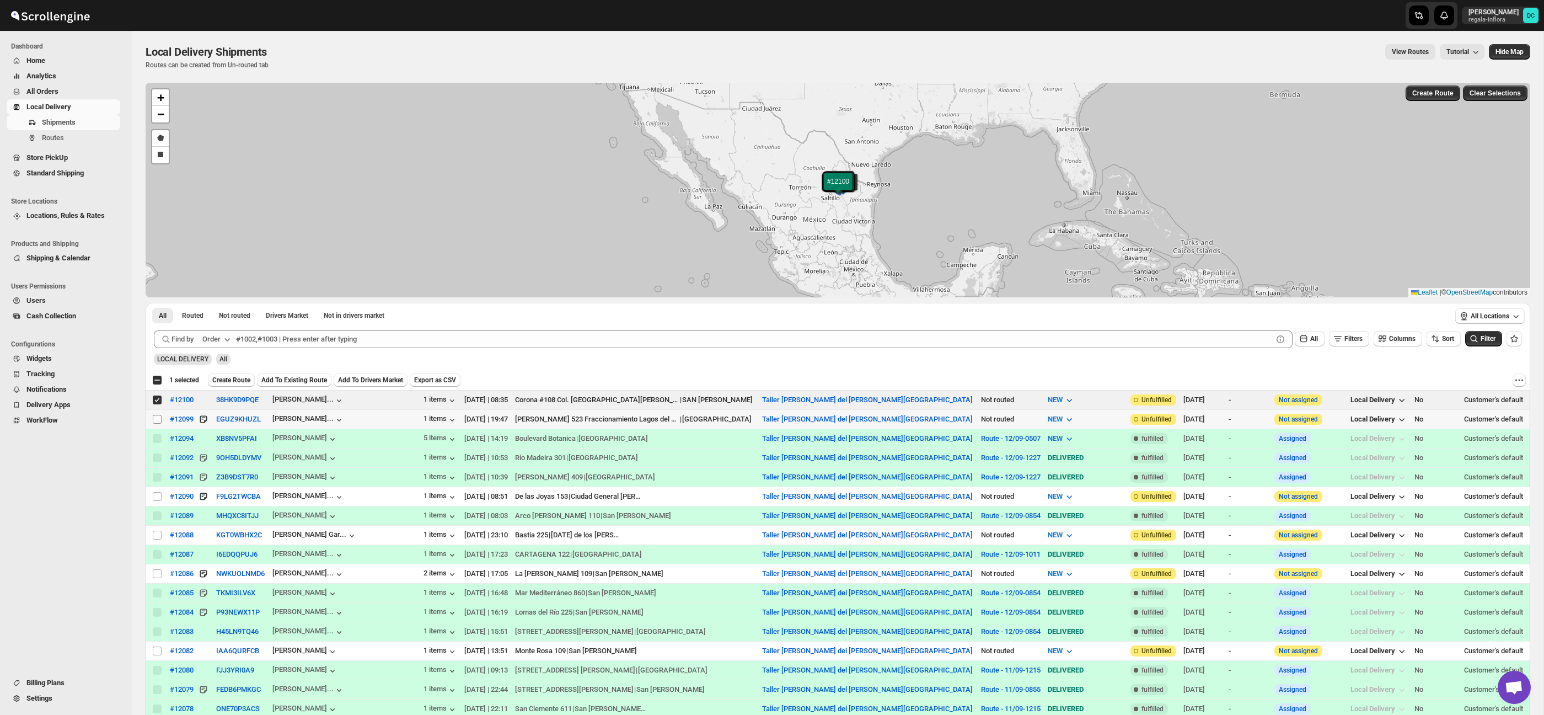
click at [156, 418] on input "Select shipment" at bounding box center [157, 419] width 9 height 9
checkbox input "true"
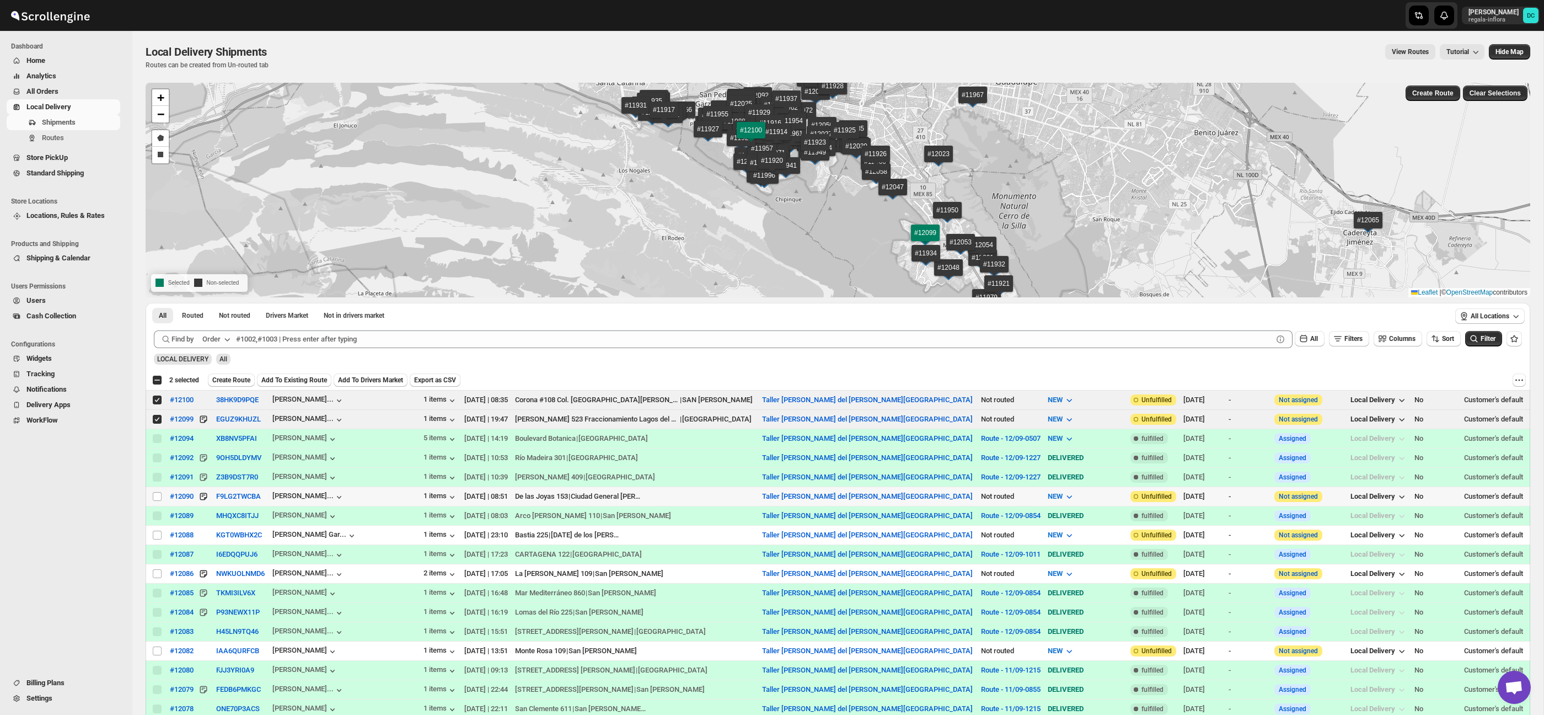
drag, startPoint x: 158, startPoint y: 496, endPoint x: 162, endPoint y: 476, distance: 19.7
click at [158, 496] on input "Select shipment" at bounding box center [157, 496] width 9 height 9
checkbox input "true"
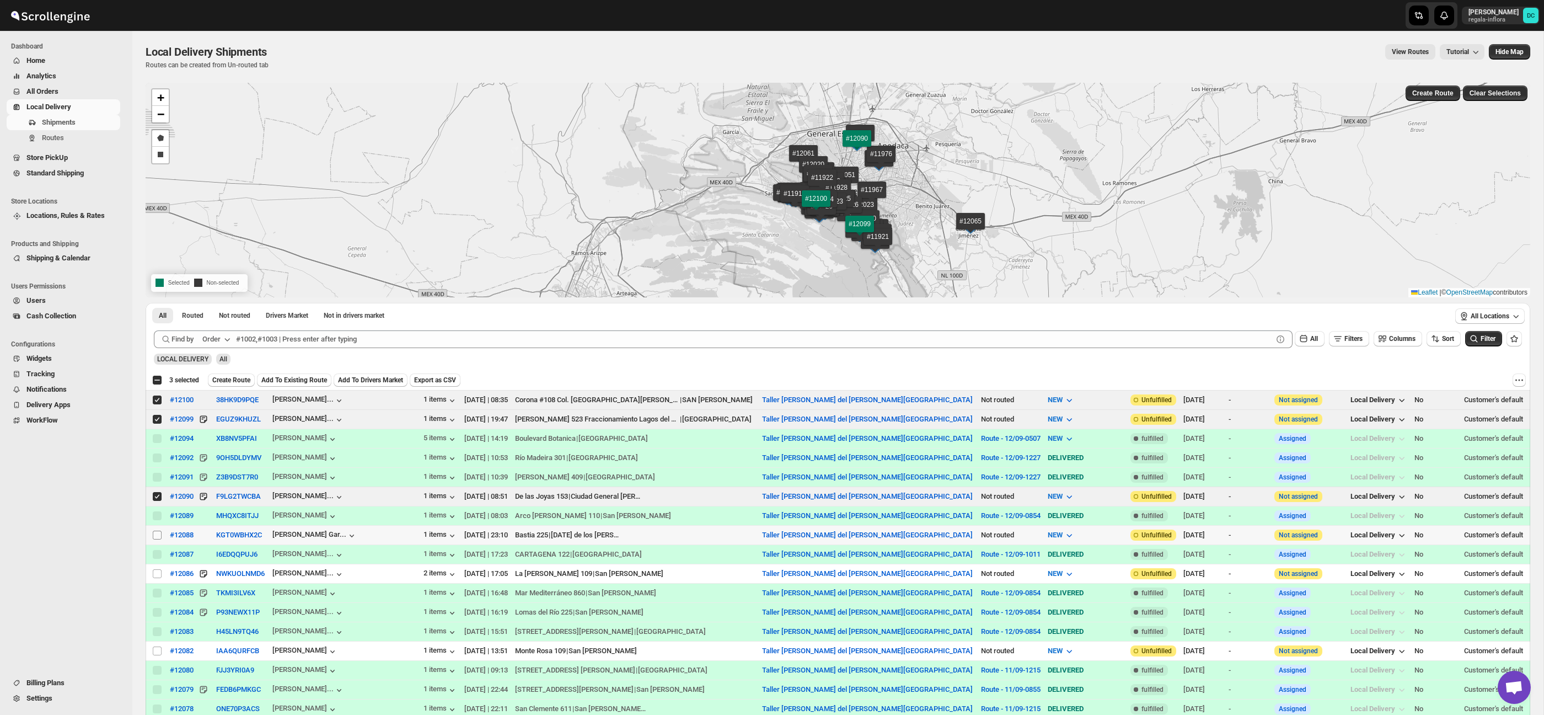
click at [154, 535] on input "Select shipment" at bounding box center [157, 534] width 9 height 9
checkbox input "true"
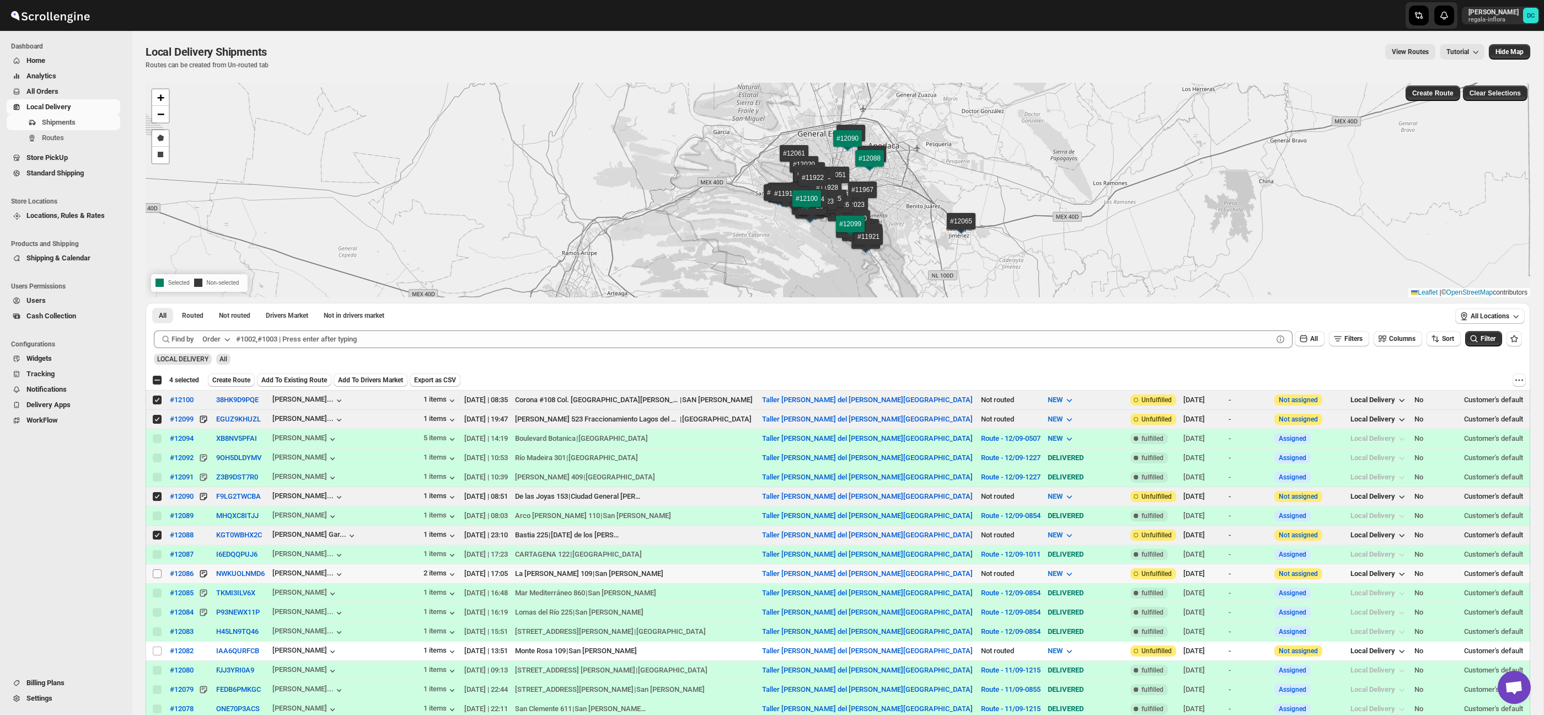
click at [155, 575] on input "Select shipment" at bounding box center [157, 573] width 9 height 9
checkbox input "true"
click at [233, 380] on span "Create Route" at bounding box center [231, 380] width 38 height 9
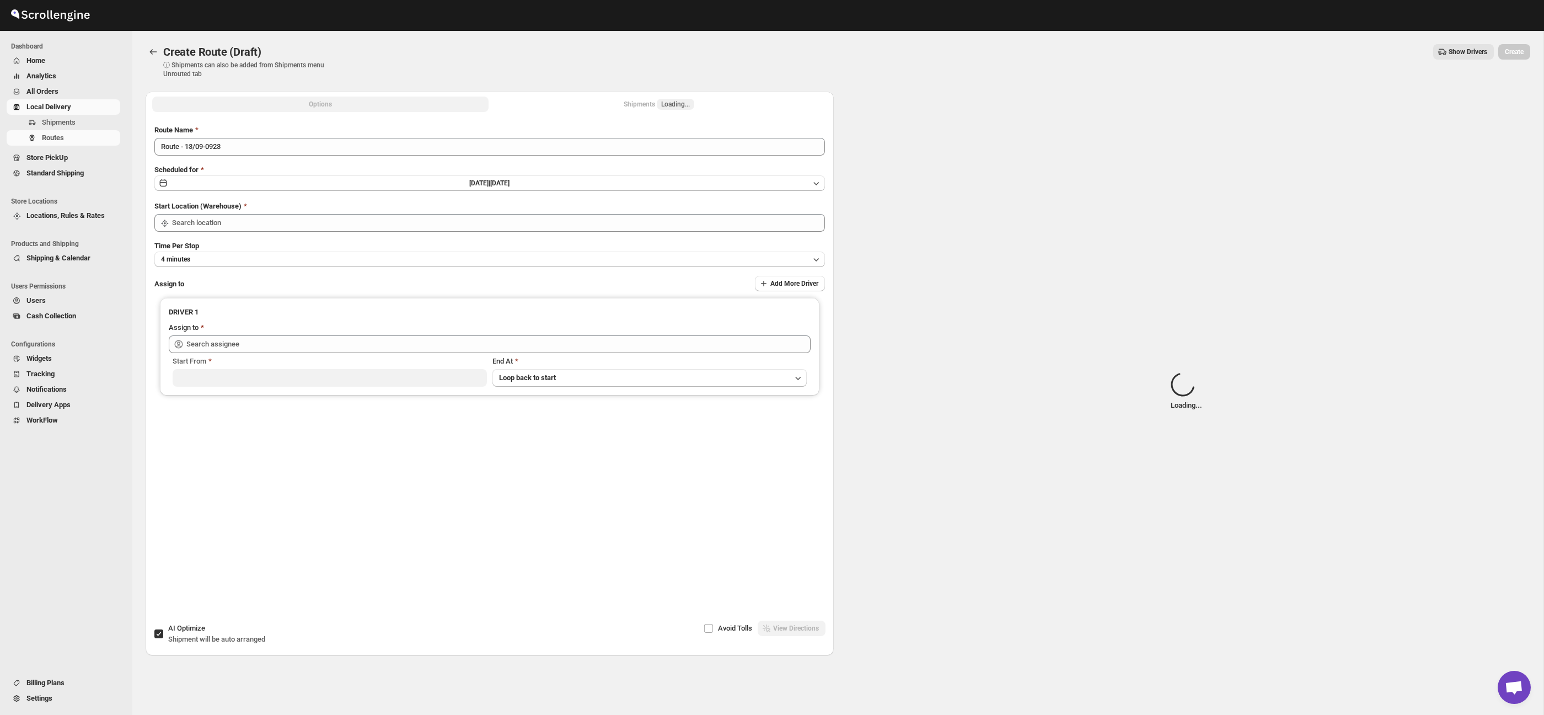
type input "Taller [PERSON_NAME] del [PERSON_NAME][GEOGRAPHIC_DATA]"
